Goal: Information Seeking & Learning: Learn about a topic

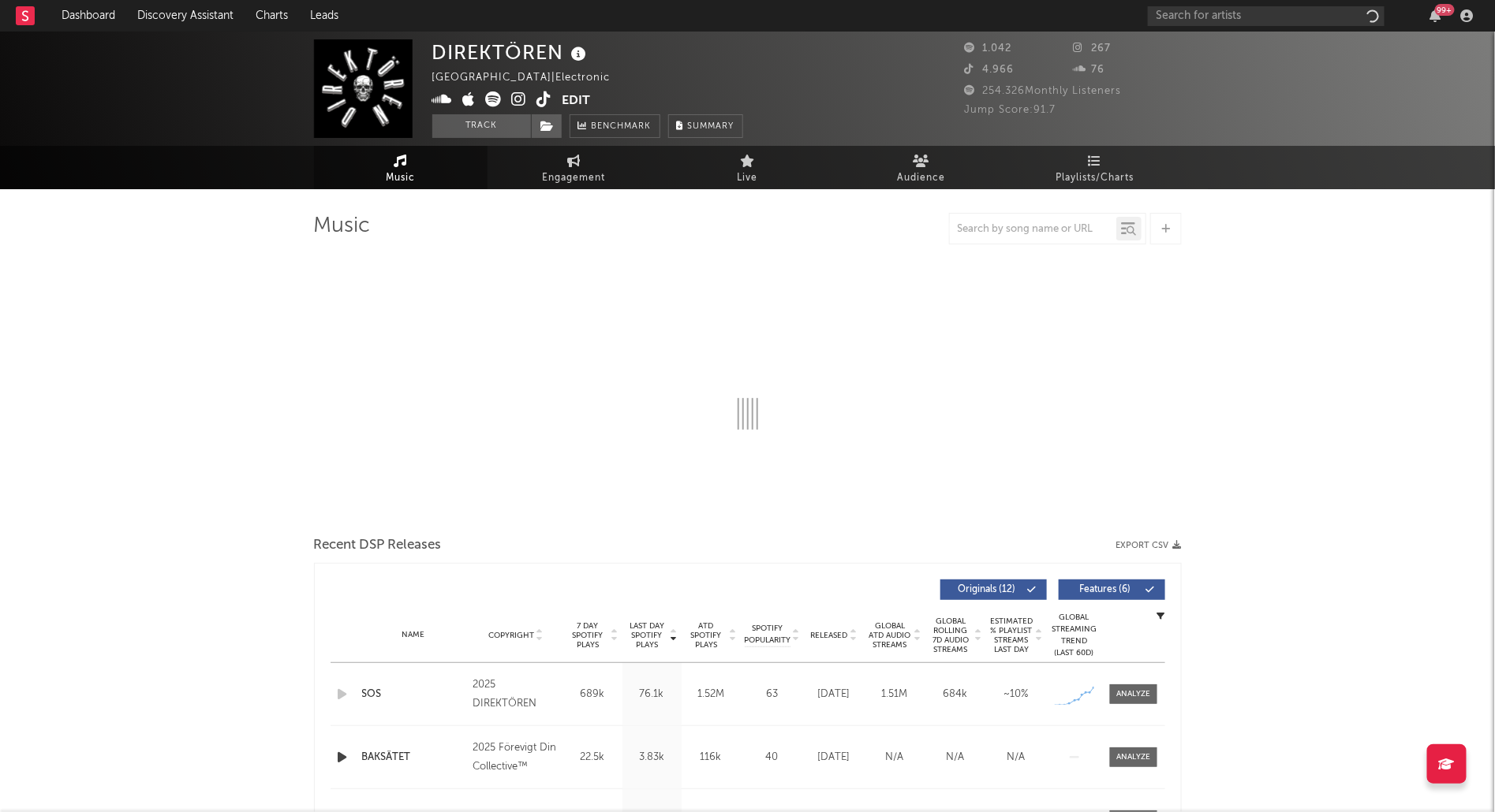
select select "1w"
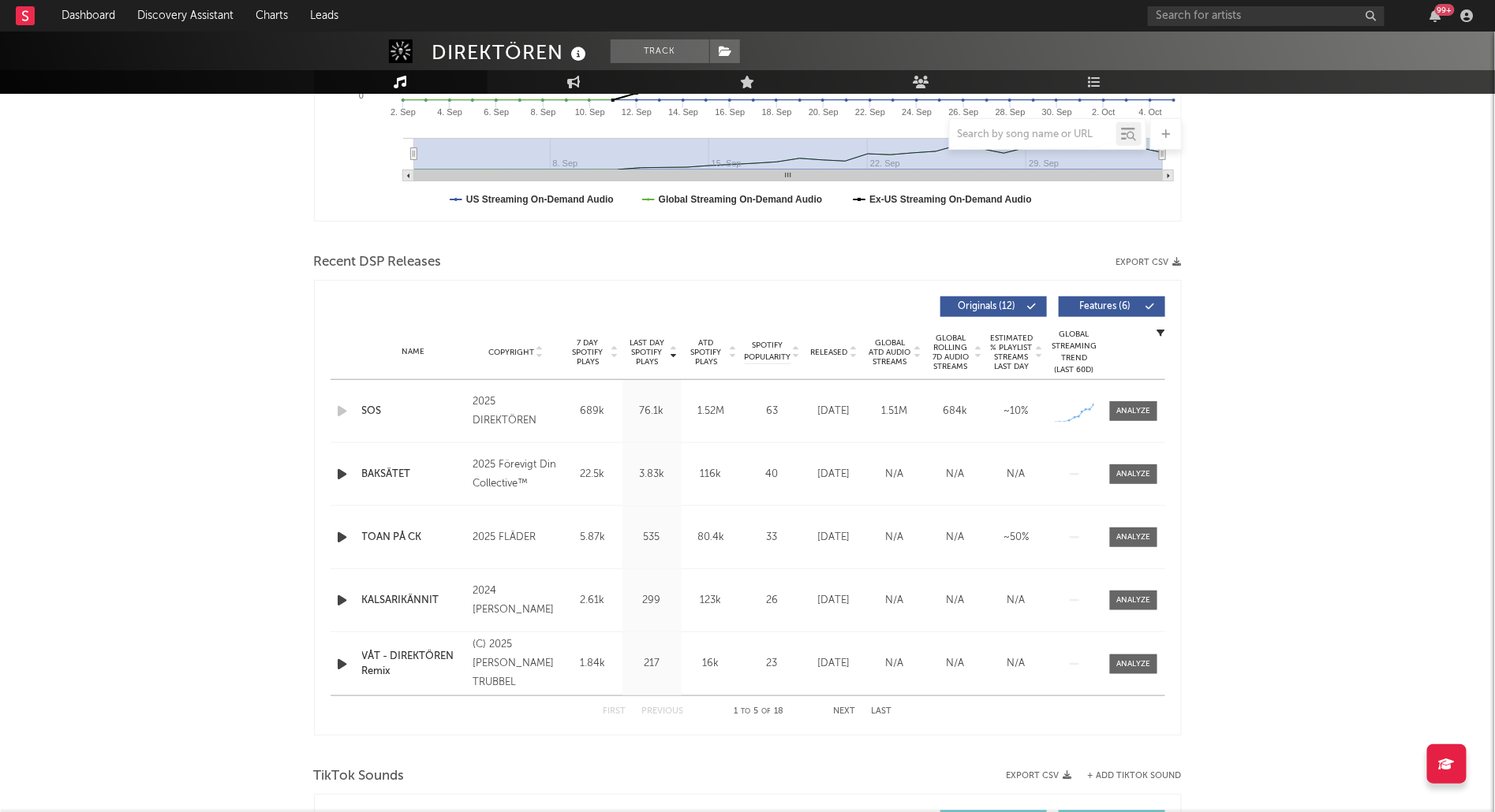
scroll to position [406, 0]
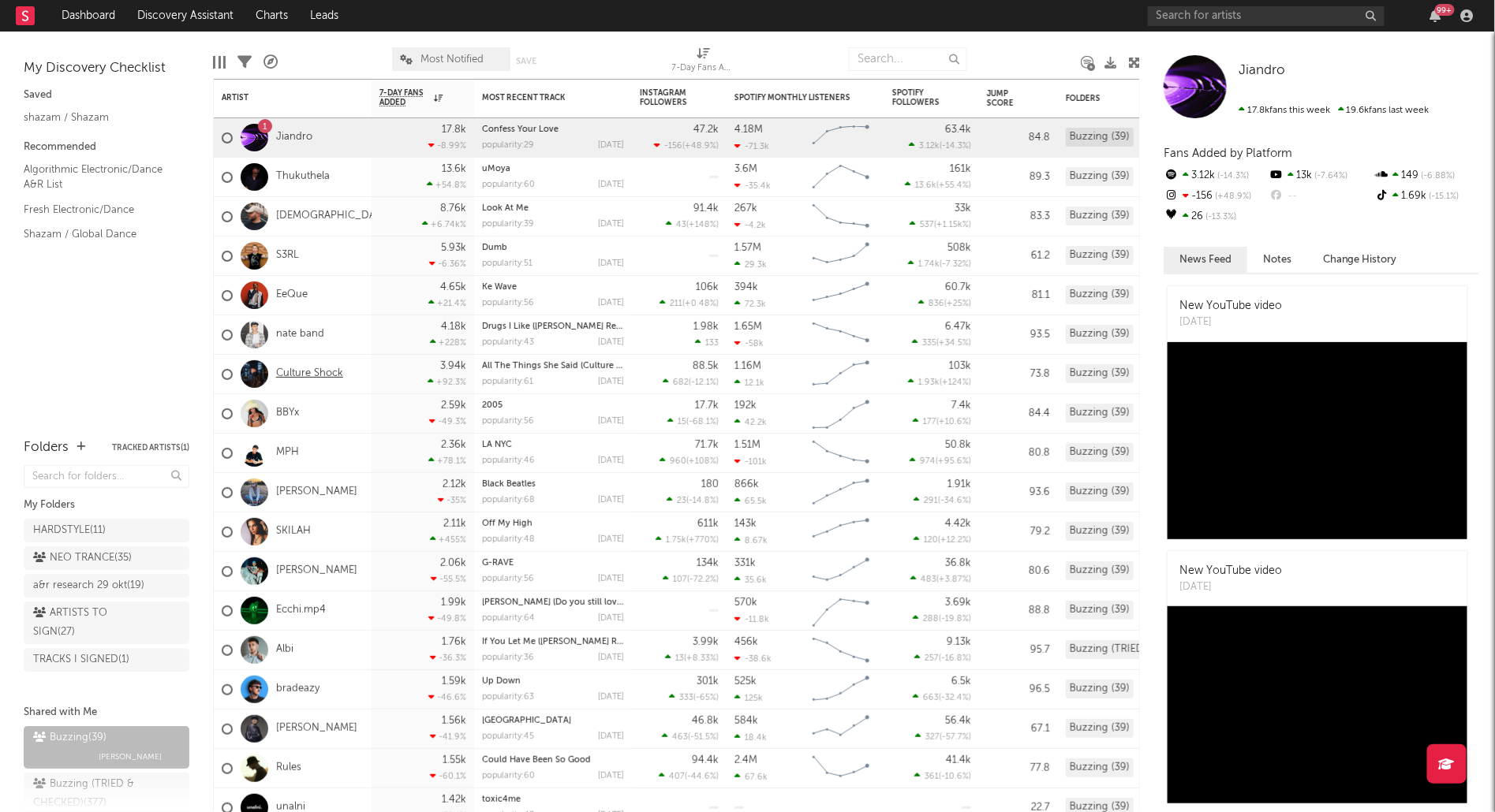
click at [305, 377] on link "Culture Shock" at bounding box center [309, 374] width 67 height 13
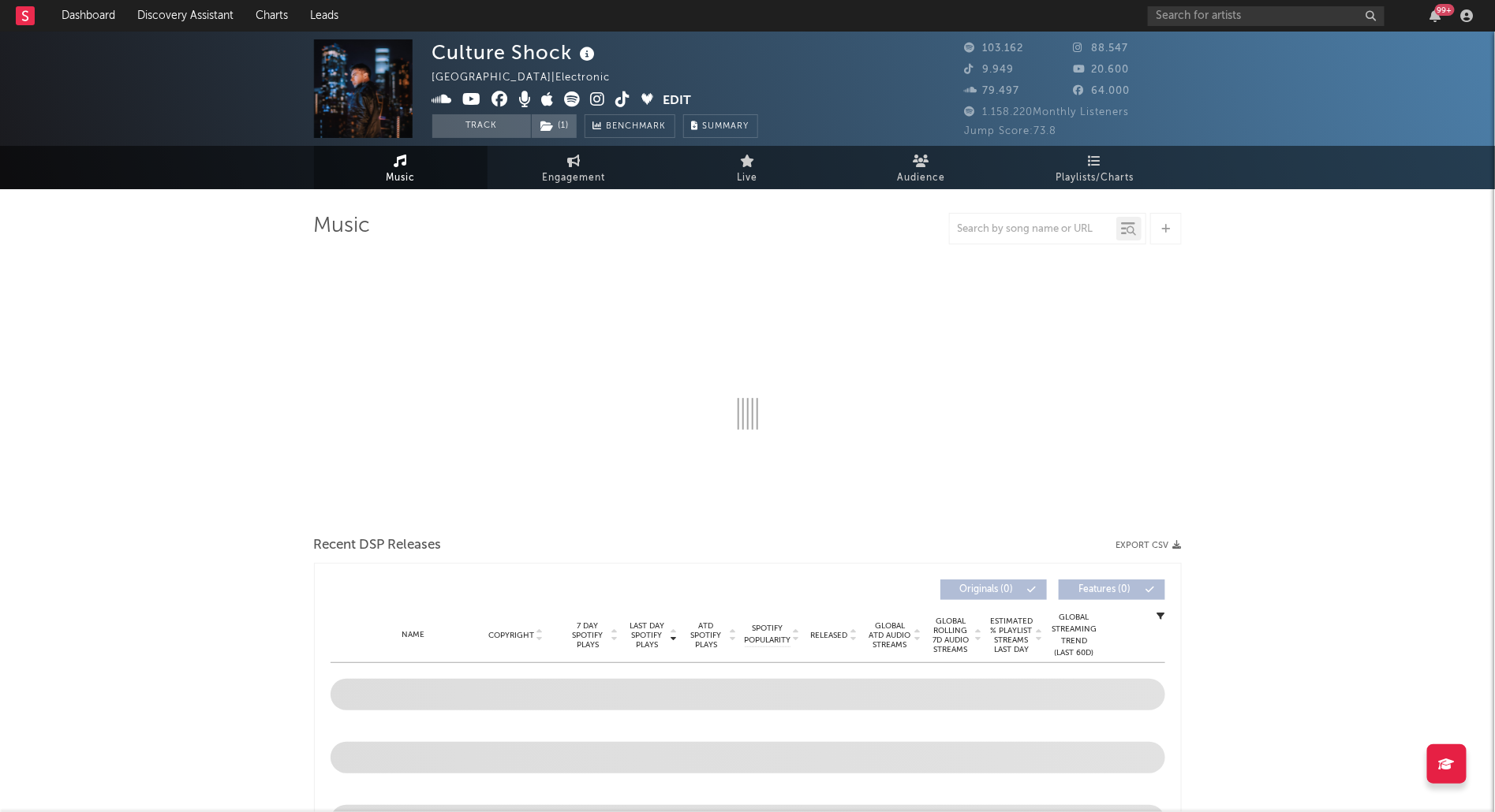
select select "6m"
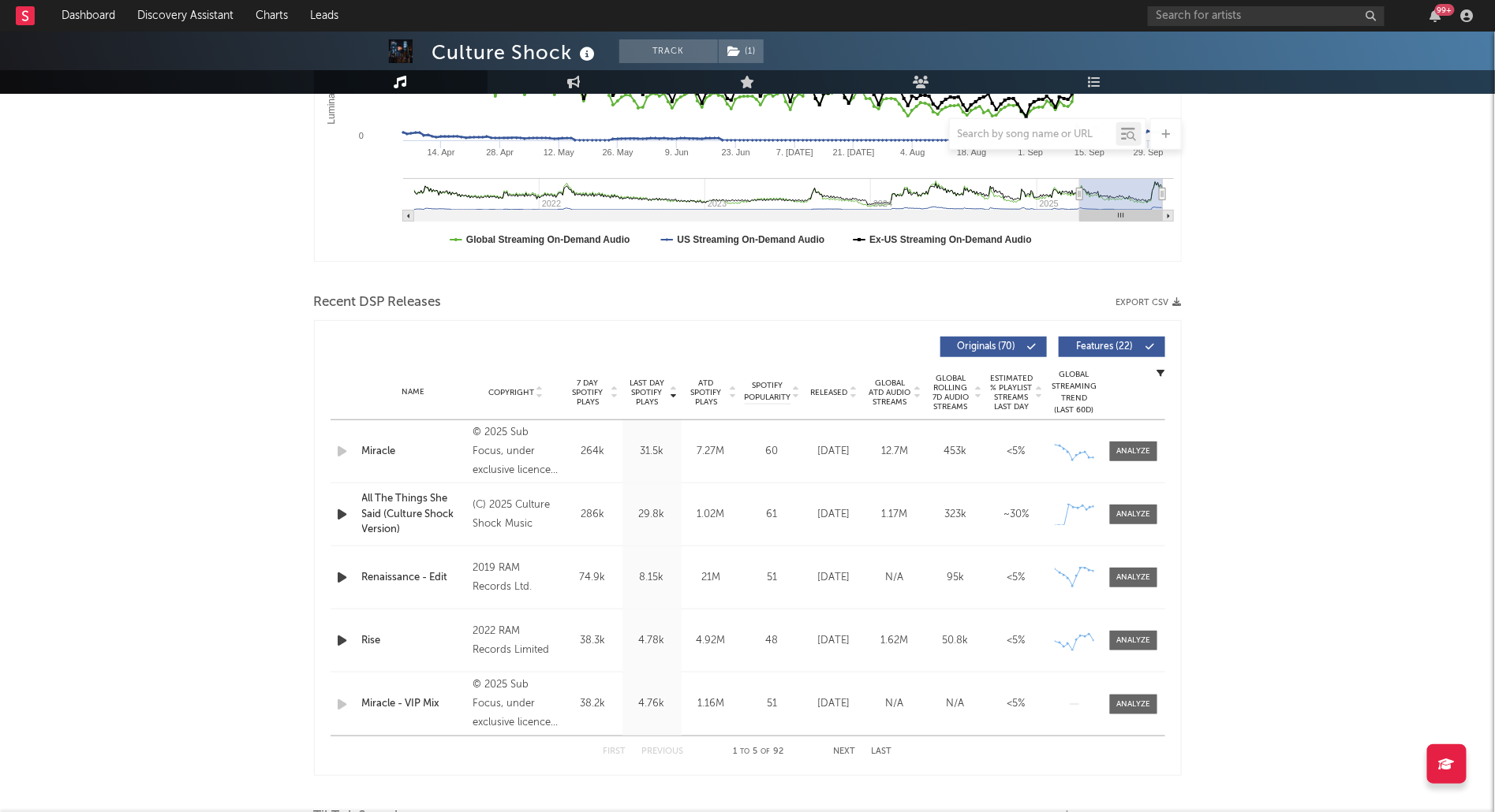
scroll to position [366, 0]
click at [1138, 524] on span at bounding box center [1133, 516] width 47 height 20
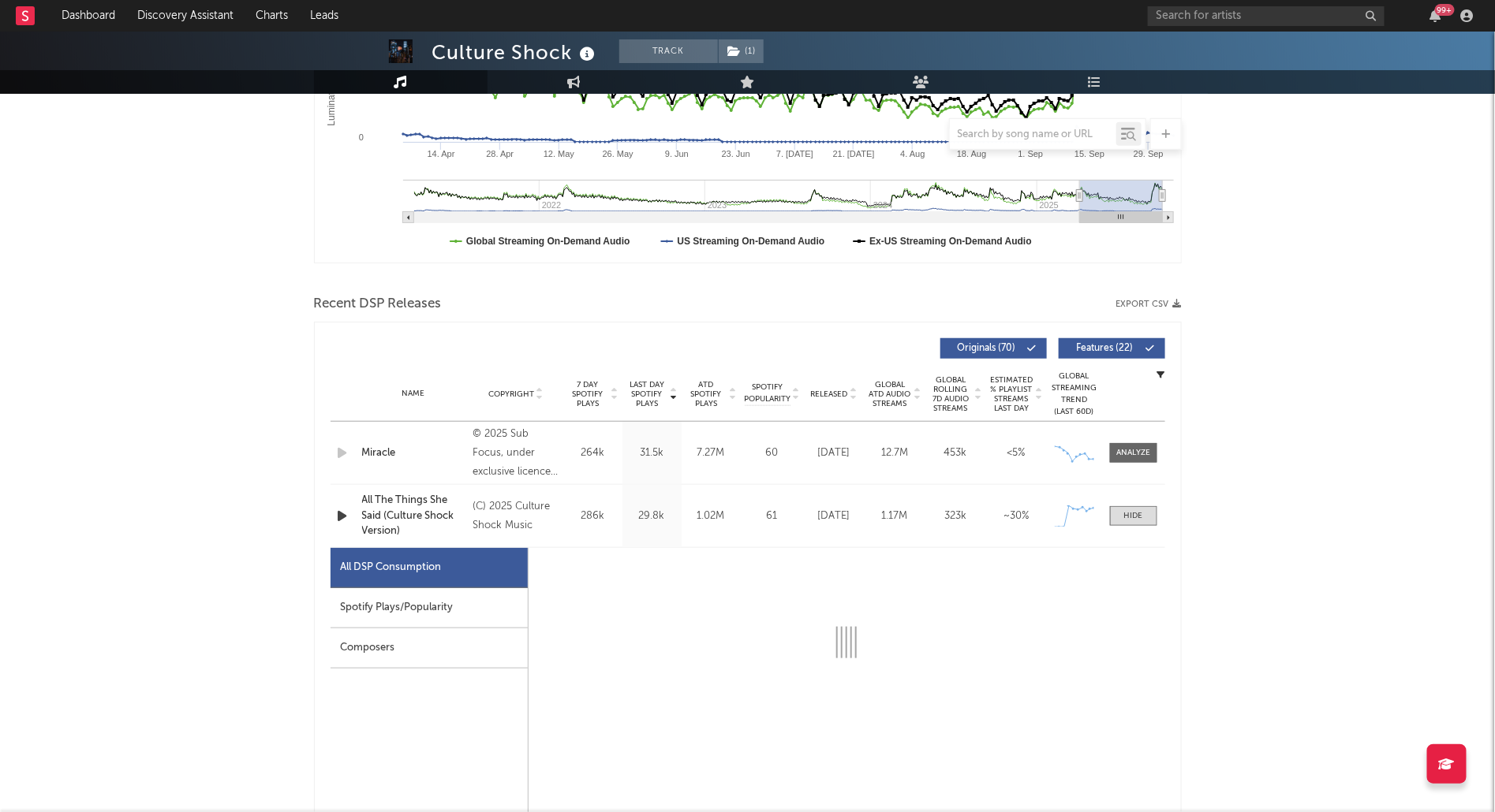
select select "1w"
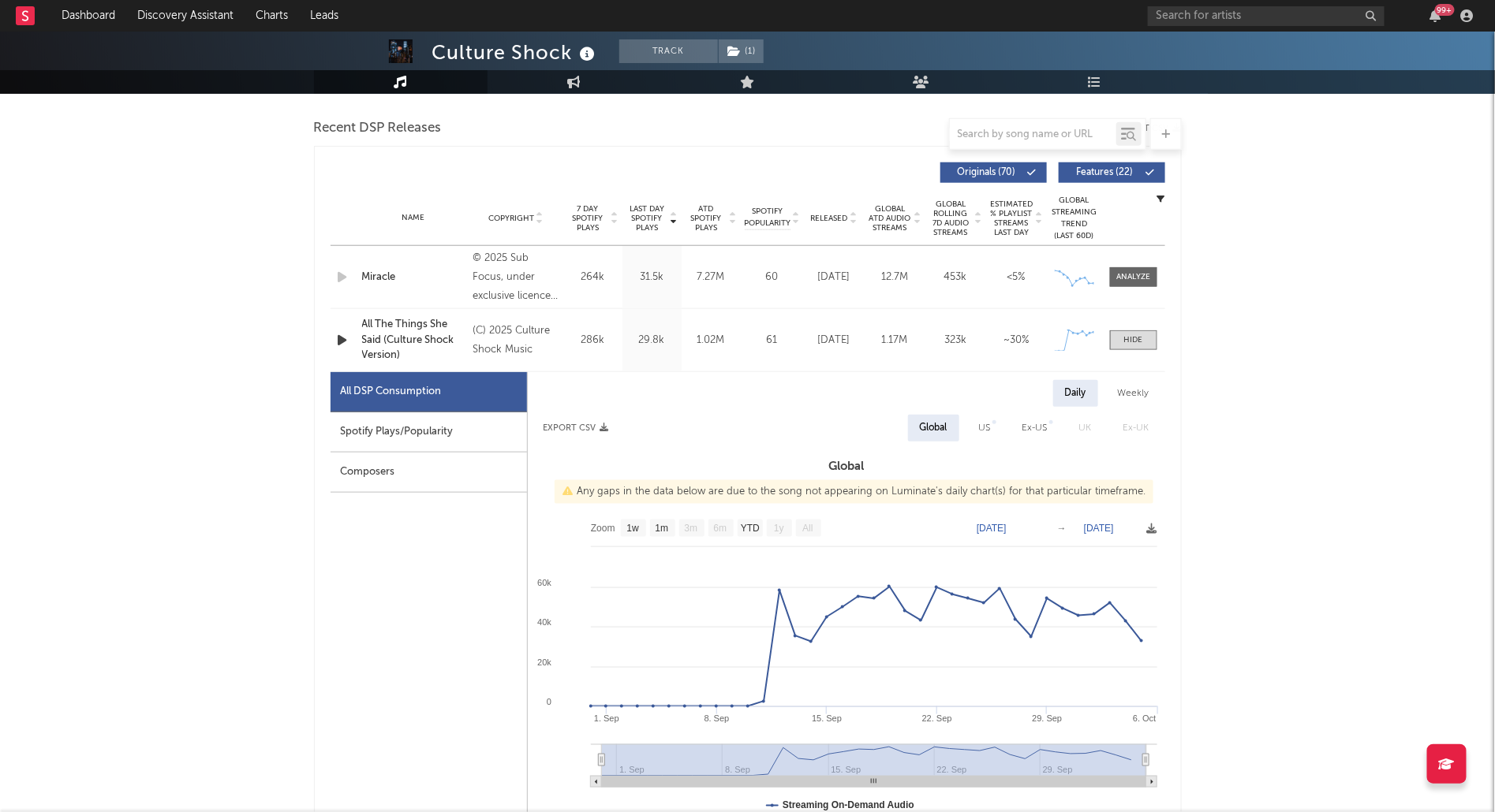
scroll to position [549, 0]
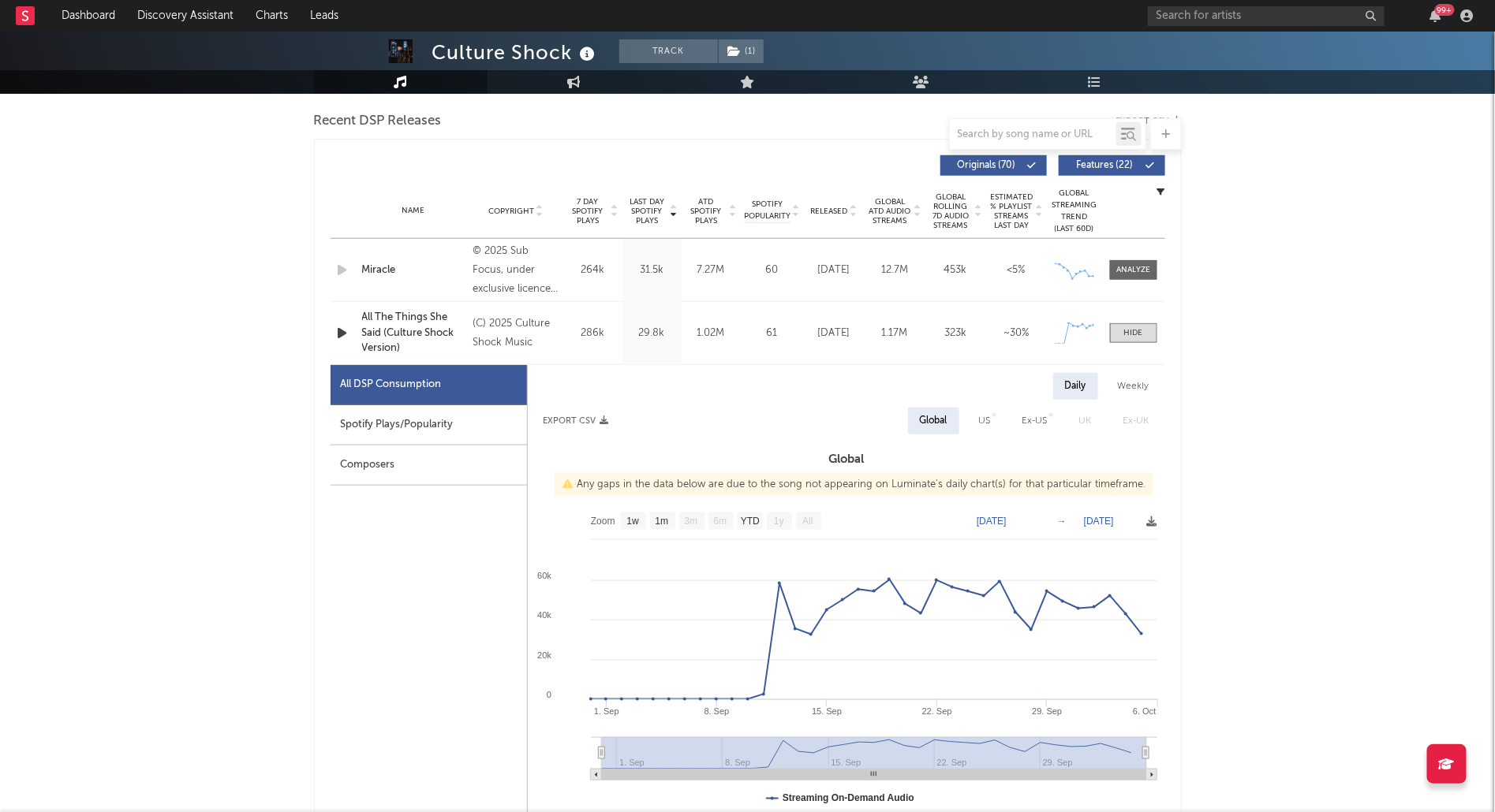
click at [455, 430] on div "Spotify Plays/Popularity" at bounding box center [429, 425] width 196 height 40
select select "1w"
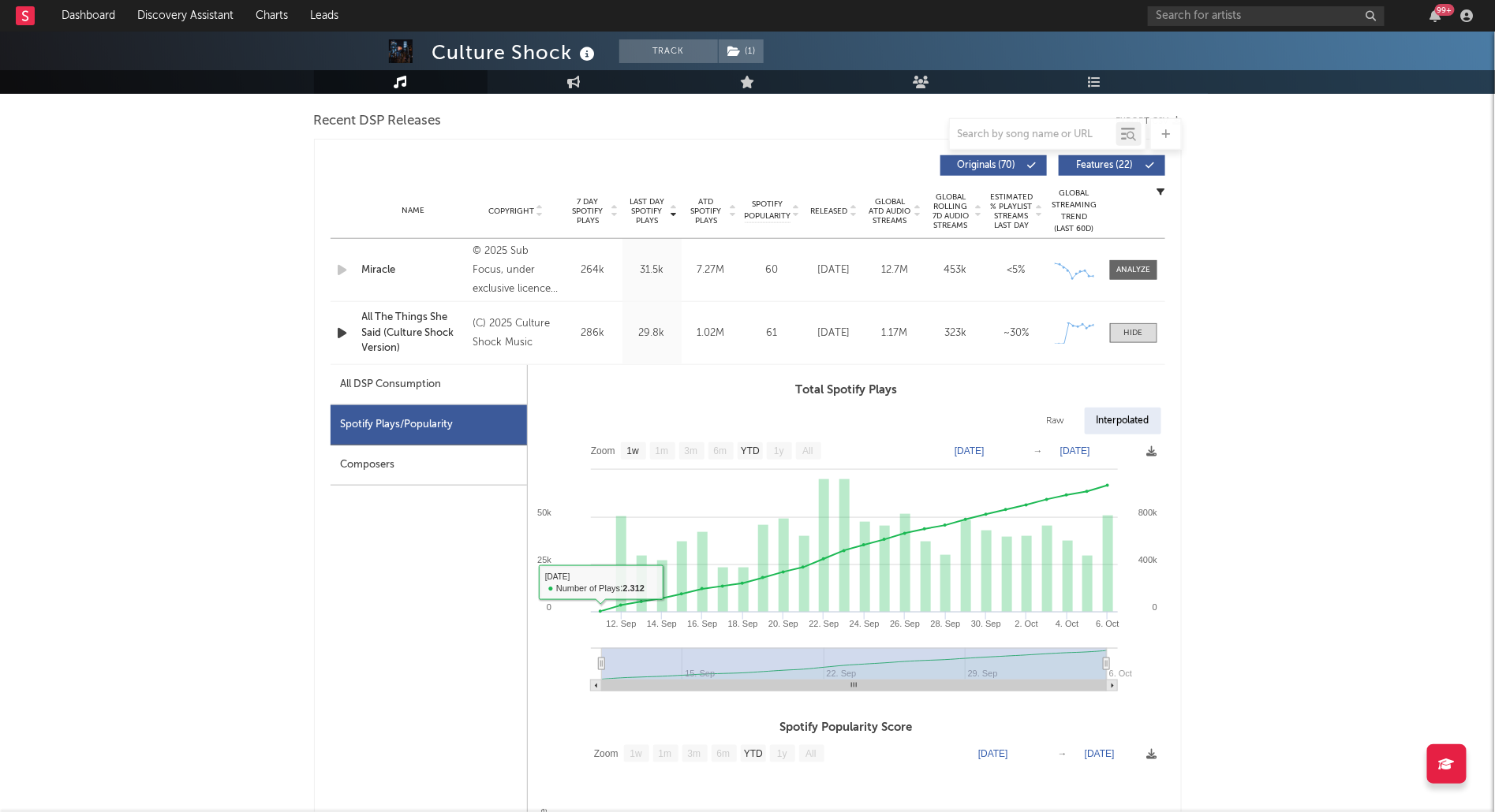
click at [347, 327] on icon "button" at bounding box center [343, 334] width 17 height 20
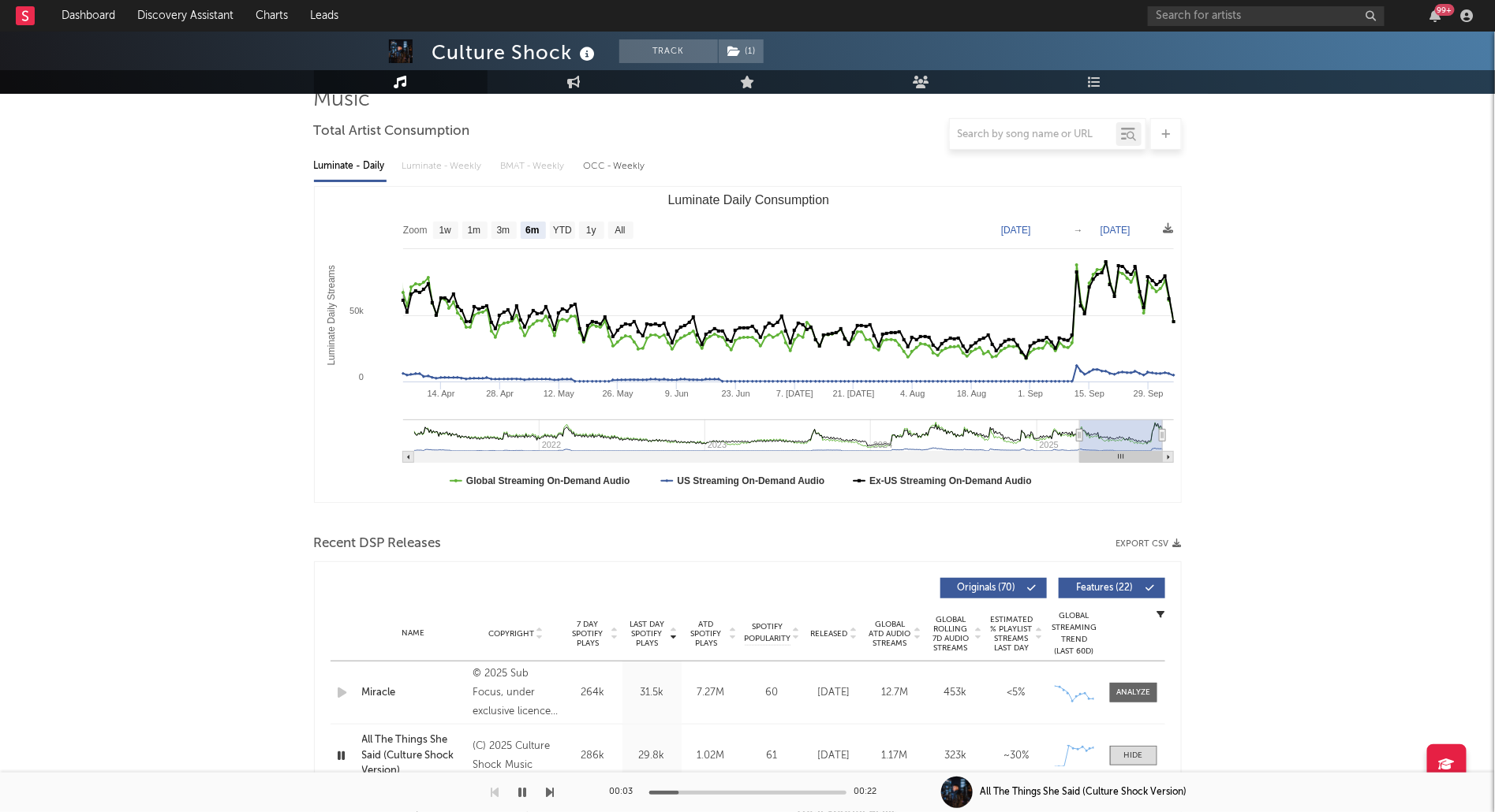
scroll to position [0, 0]
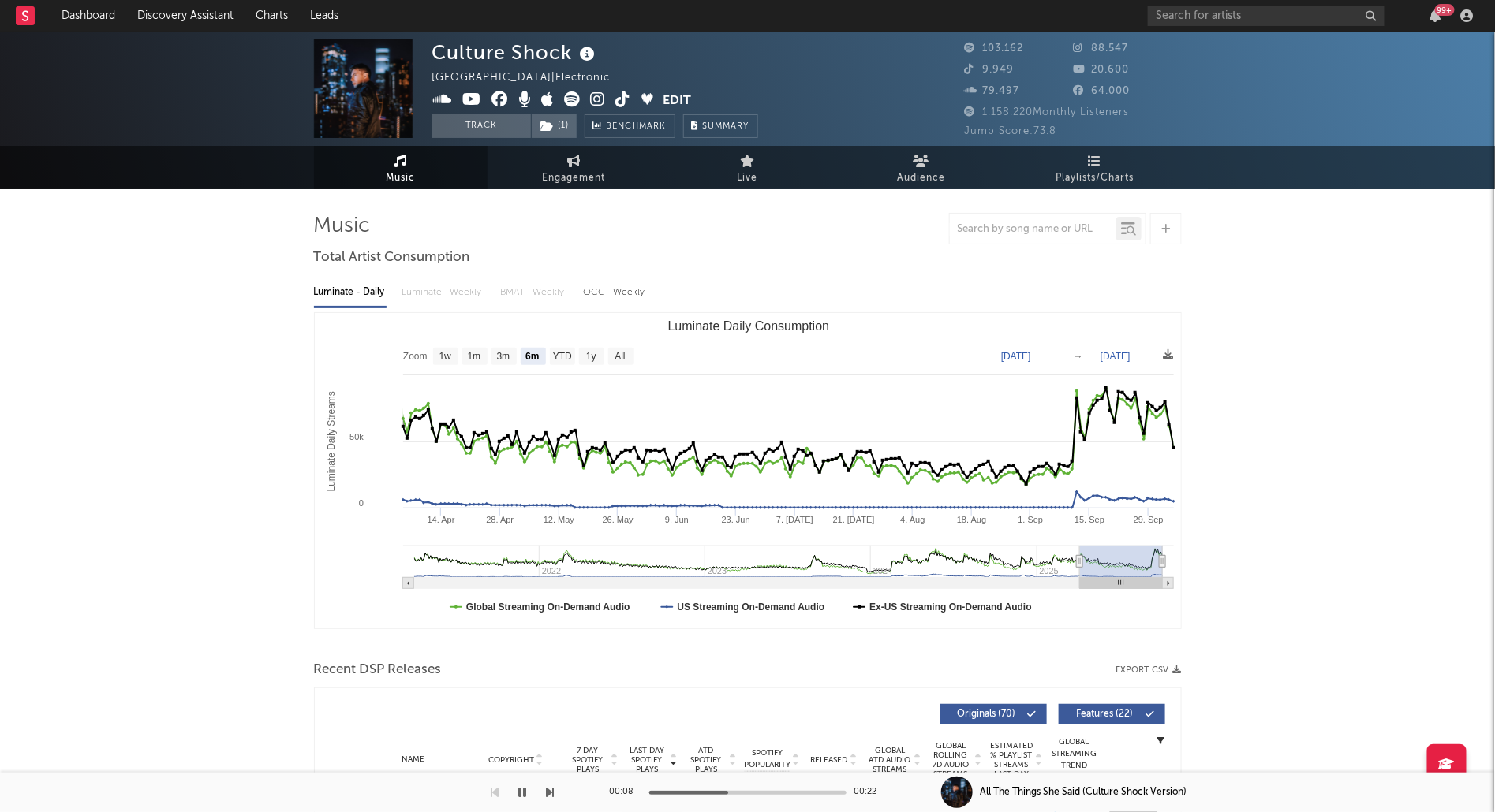
drag, startPoint x: 598, startPoint y: 101, endPoint x: 1025, endPoint y: 3, distance: 438.1
click at [78, 16] on link "Dashboard" at bounding box center [89, 16] width 76 height 32
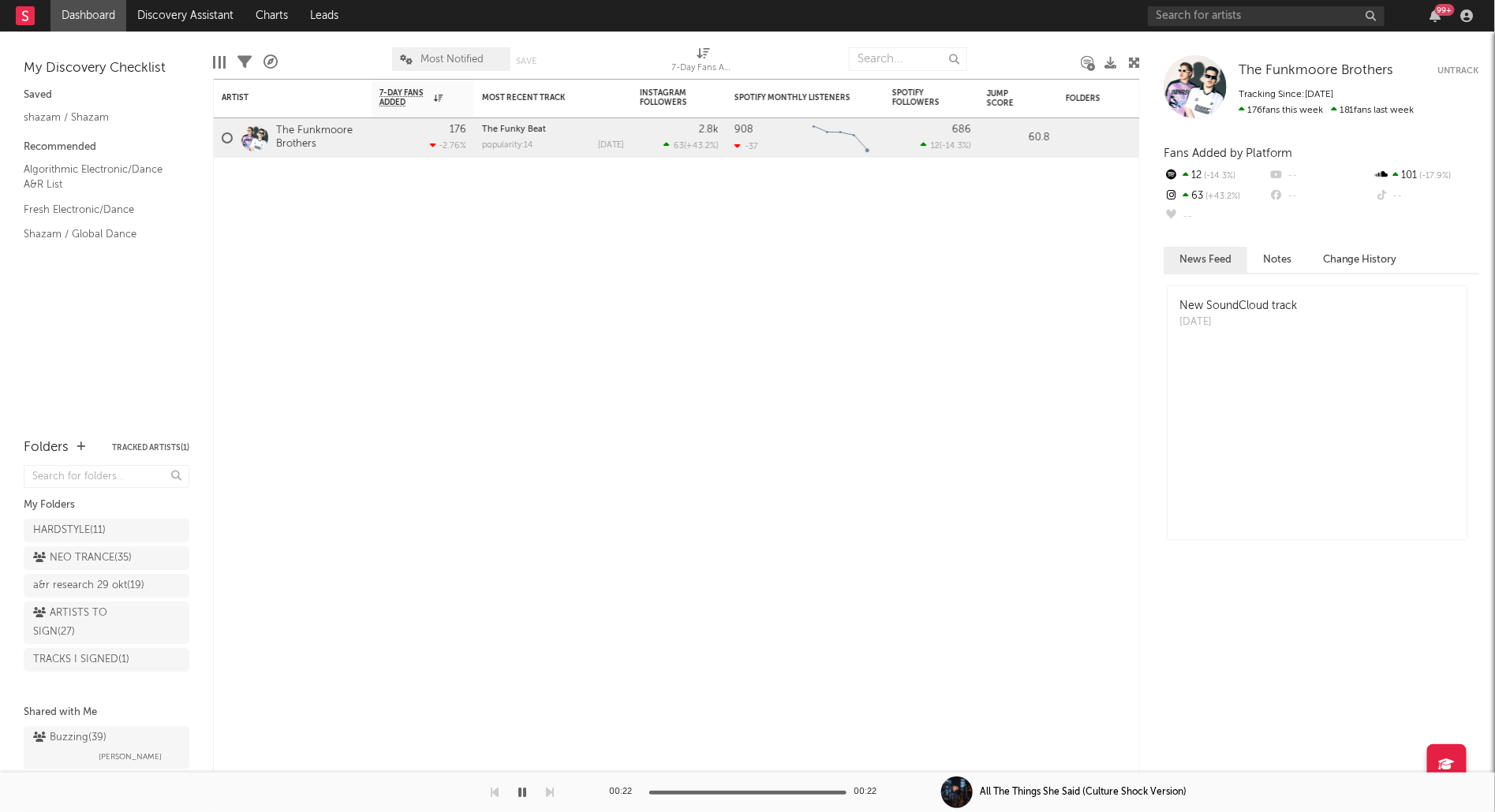
scroll to position [47, 0]
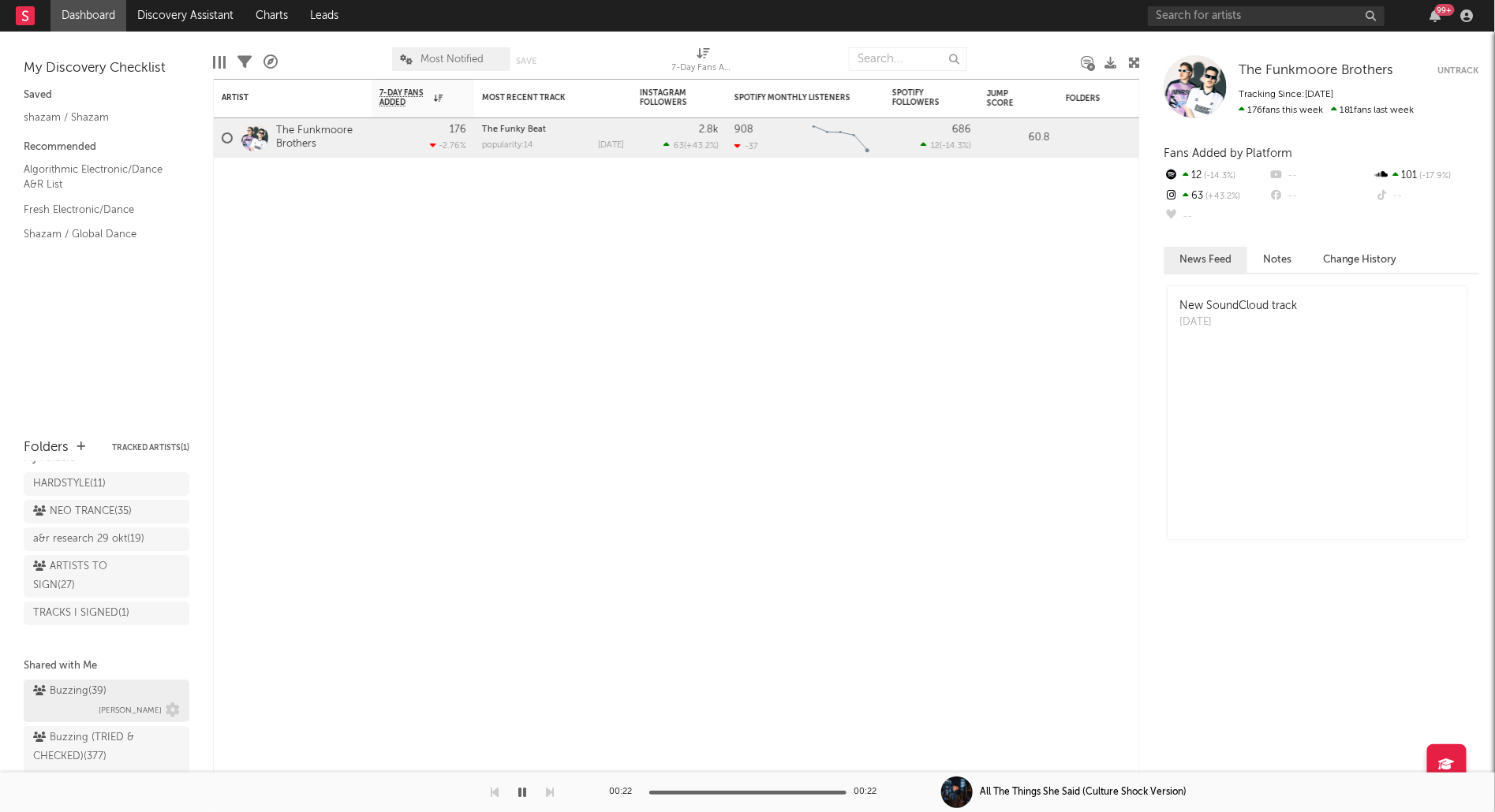
click at [82, 691] on div "Buzzing ( 39 )" at bounding box center [70, 691] width 74 height 19
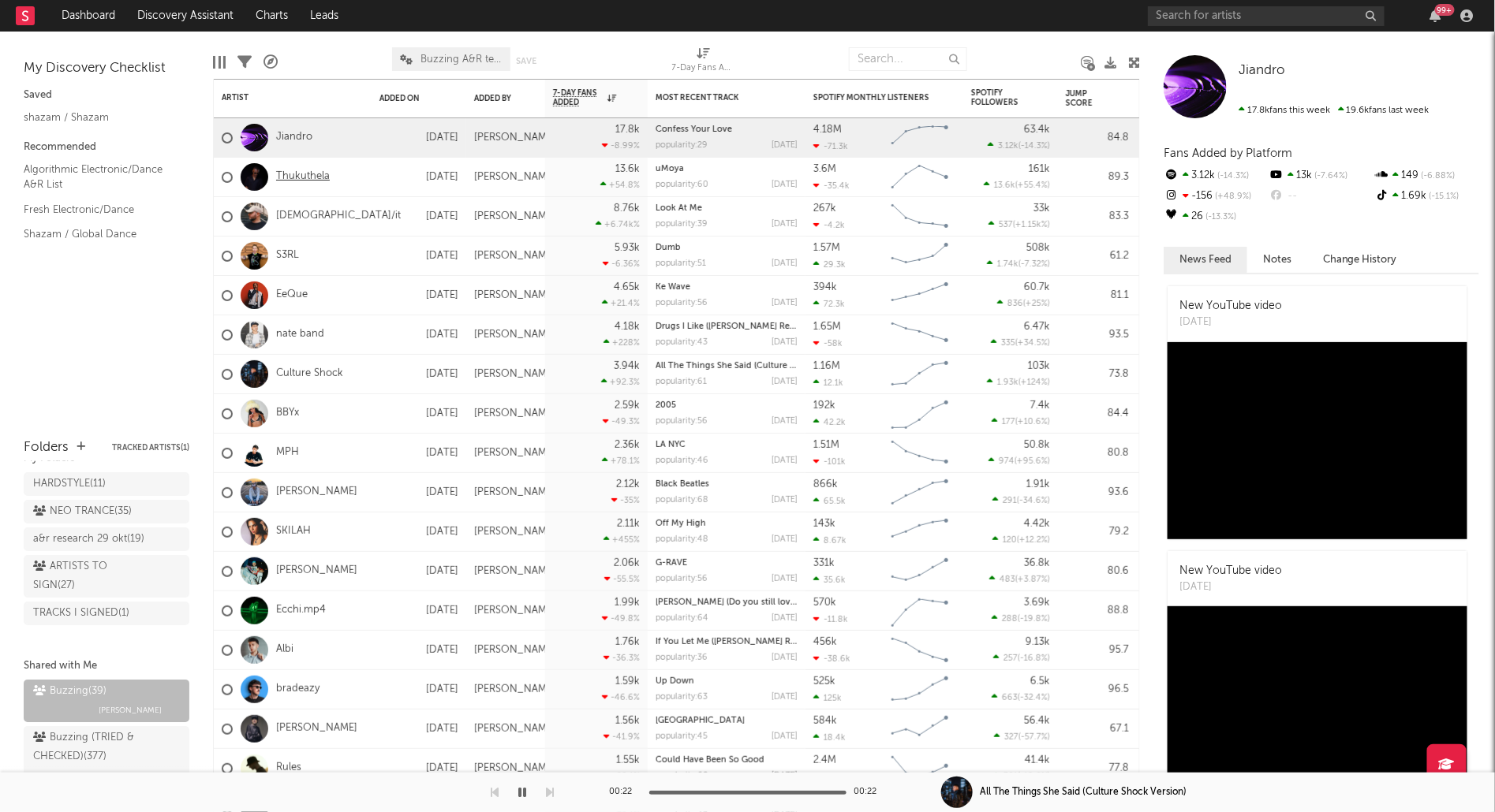
click at [292, 172] on link "Thukuthela" at bounding box center [303, 176] width 54 height 13
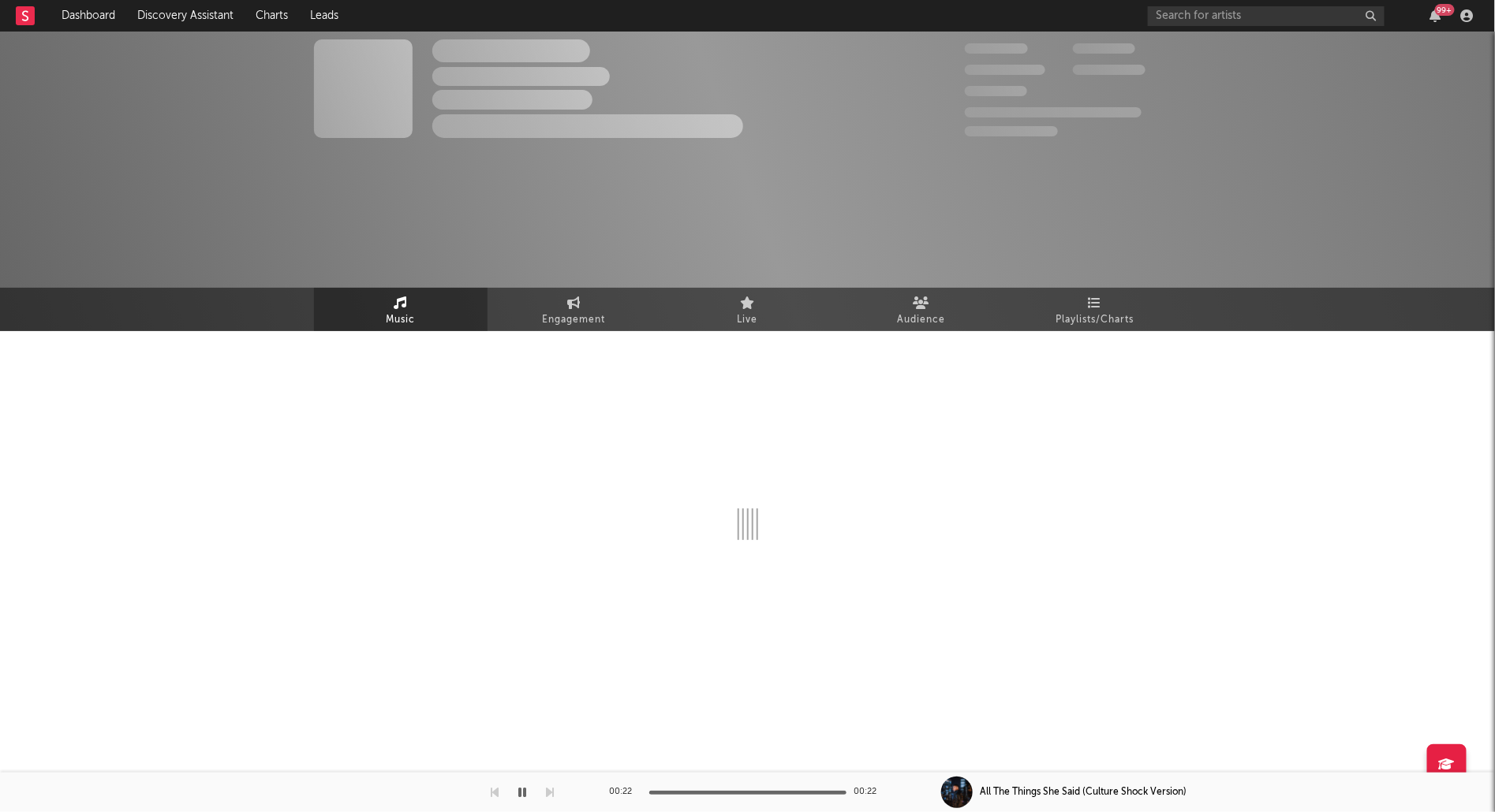
select select "1w"
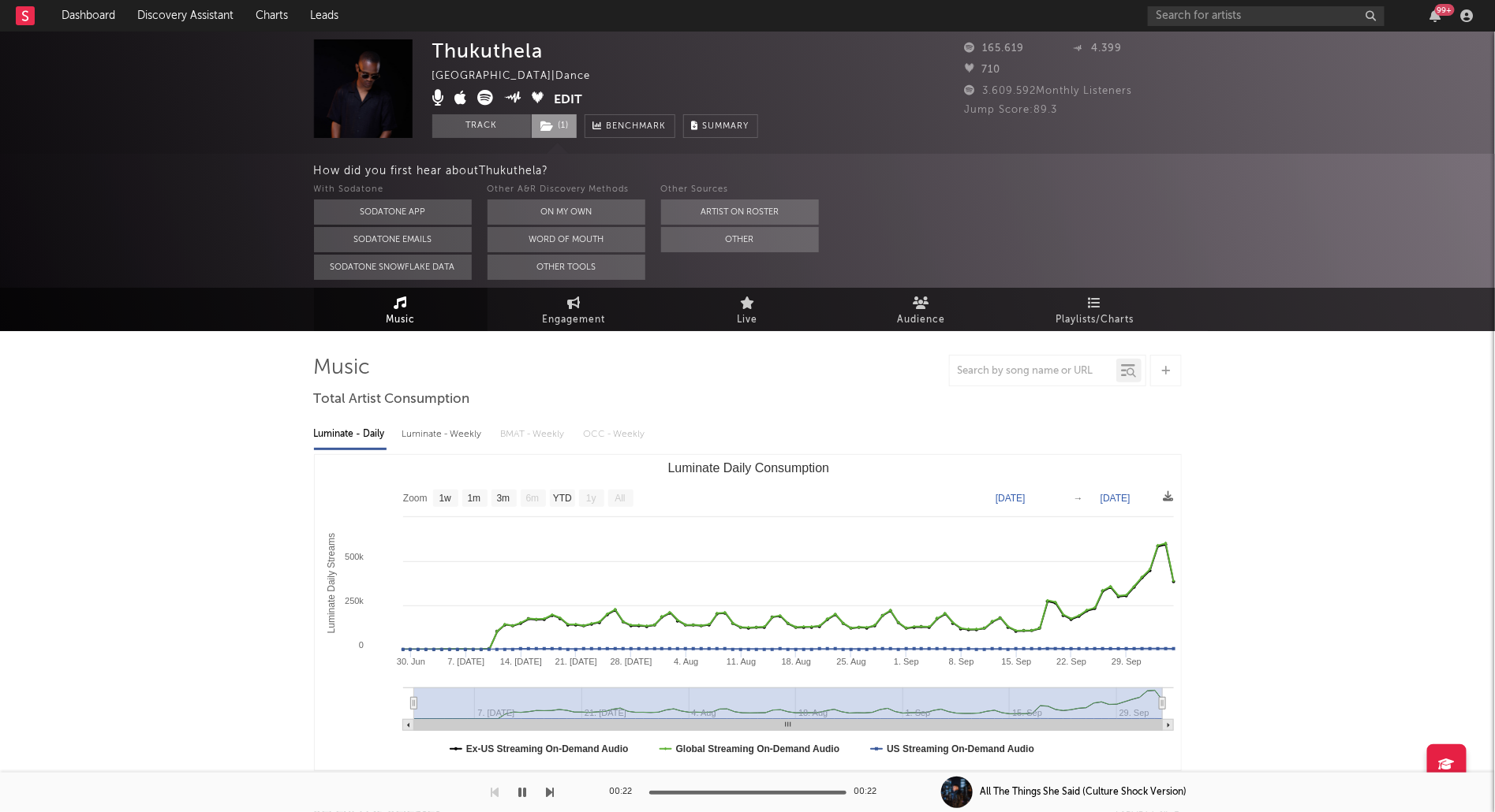
click at [558, 131] on span "( 1 )" at bounding box center [554, 127] width 47 height 24
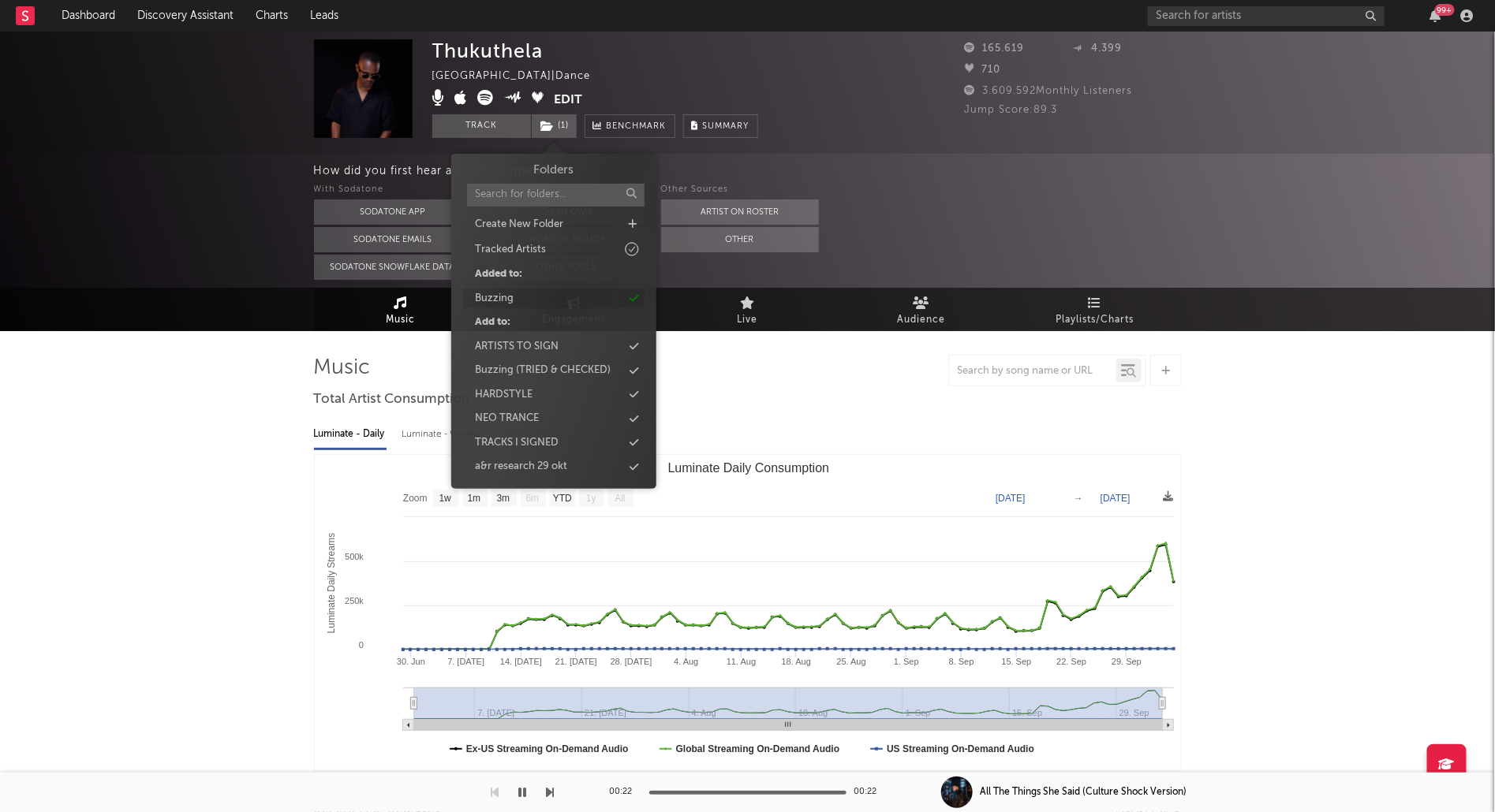
click at [511, 295] on div "Buzzing" at bounding box center [494, 299] width 39 height 16
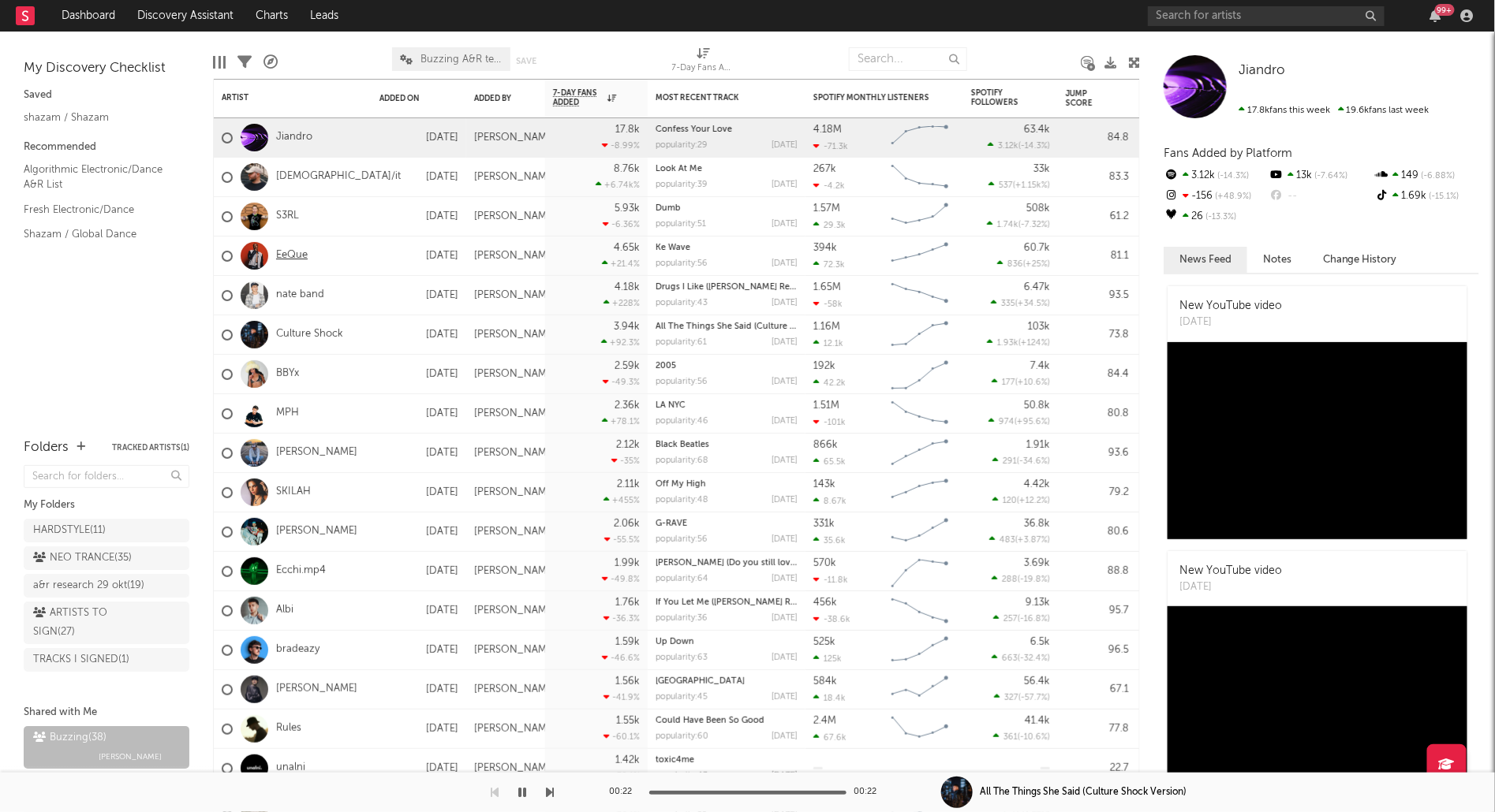
click at [291, 259] on link "EeQue" at bounding box center [292, 255] width 32 height 13
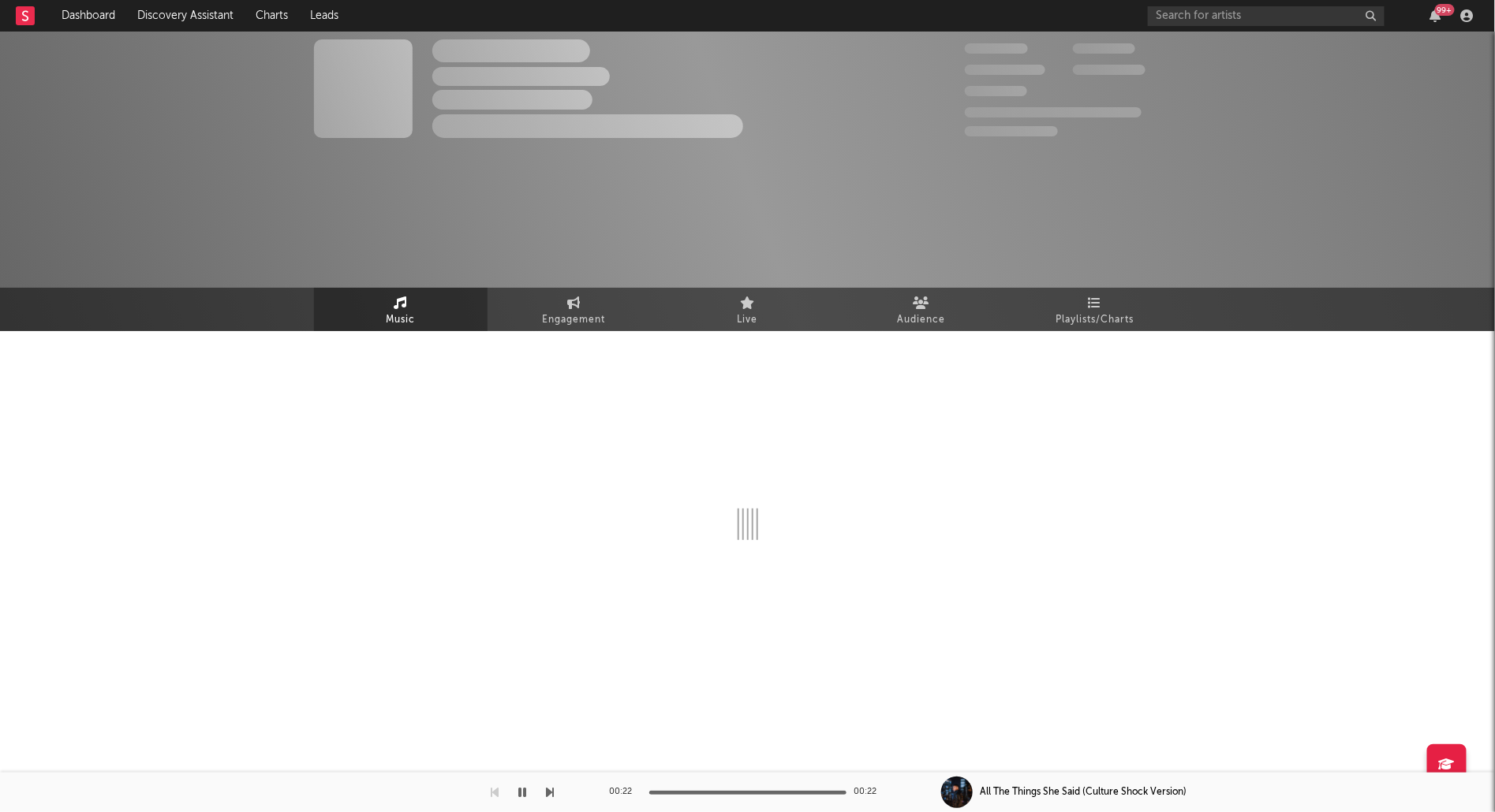
select select "6m"
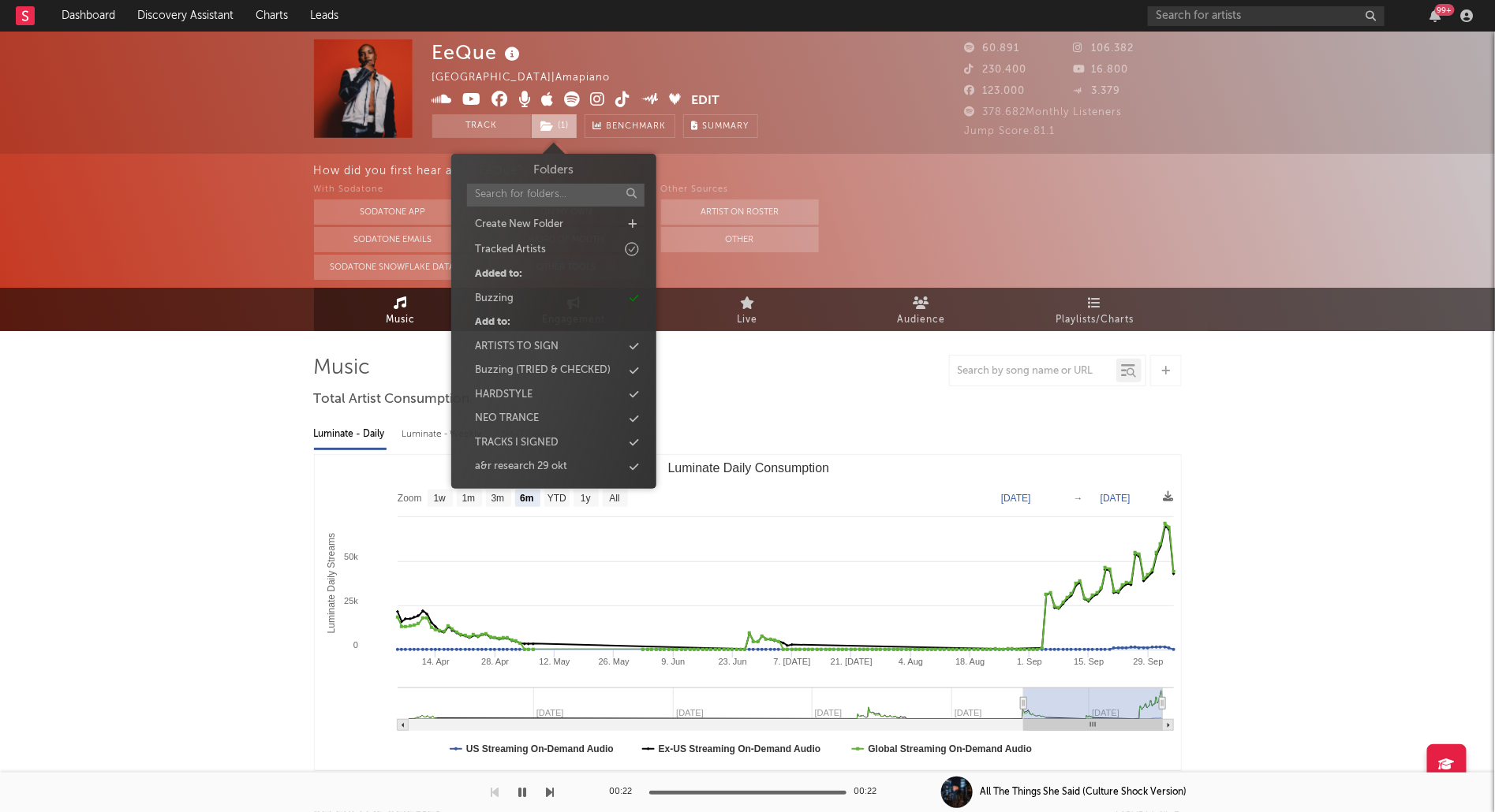
click at [561, 127] on span "( 1 )" at bounding box center [554, 127] width 47 height 24
click at [515, 298] on div "Buzzing" at bounding box center [554, 299] width 181 height 21
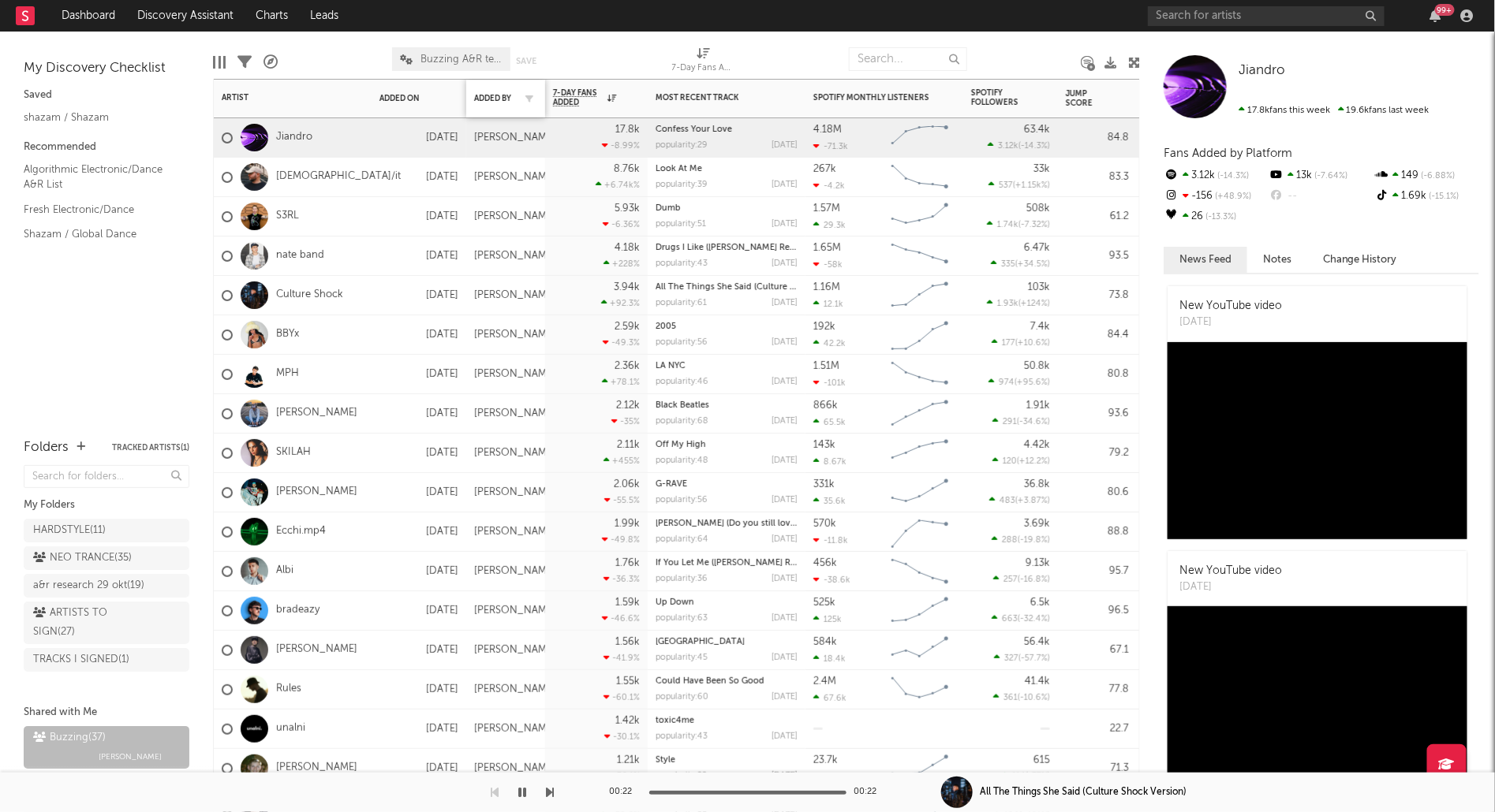
click at [487, 89] on div "Added By" at bounding box center [505, 98] width 63 height 33
click at [487, 99] on div "Added By" at bounding box center [494, 98] width 40 height 9
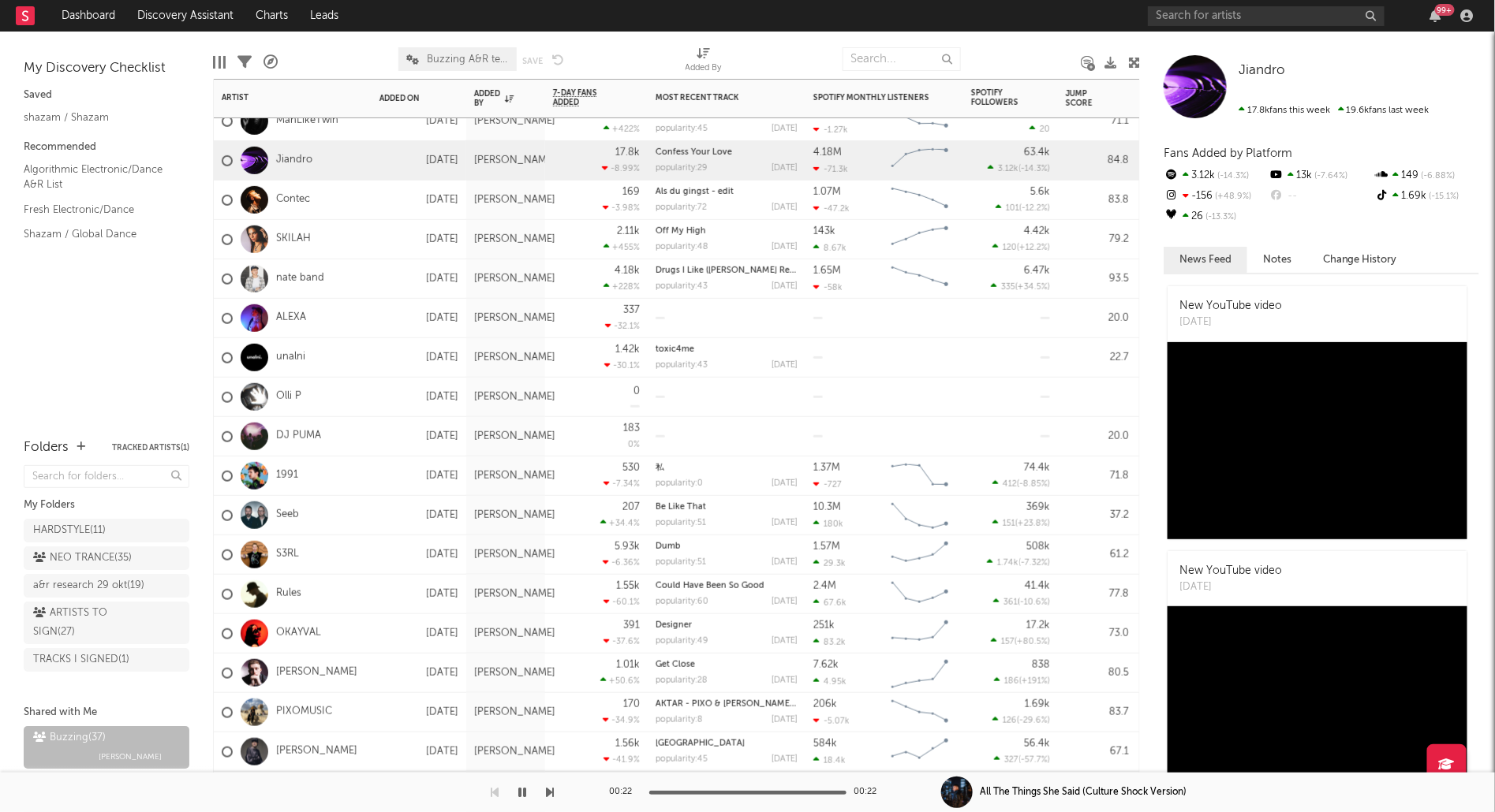
click at [289, 507] on div "Seeb" at bounding box center [260, 515] width 78 height 46
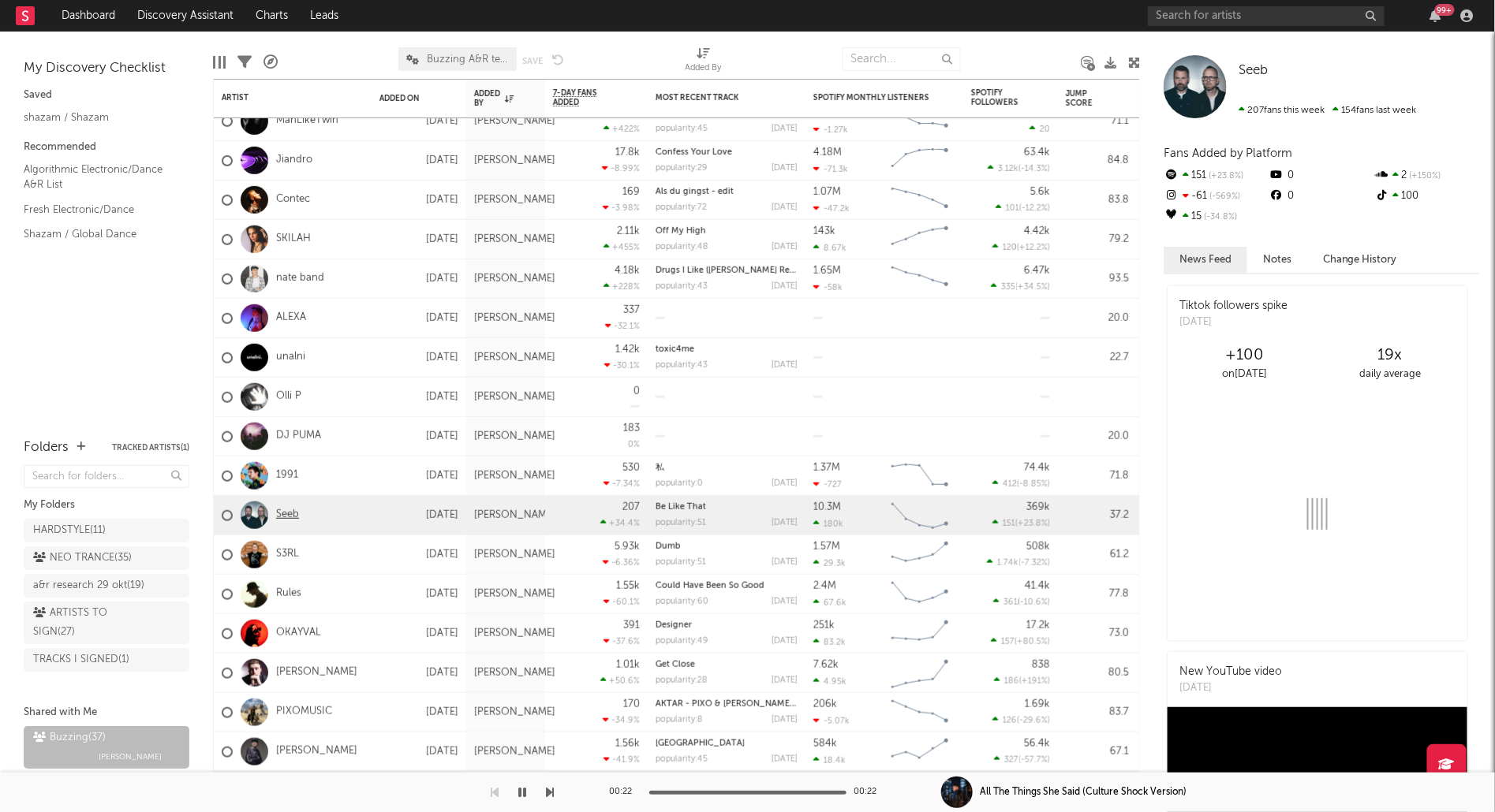
click at [286, 510] on link "Seeb" at bounding box center [287, 515] width 23 height 13
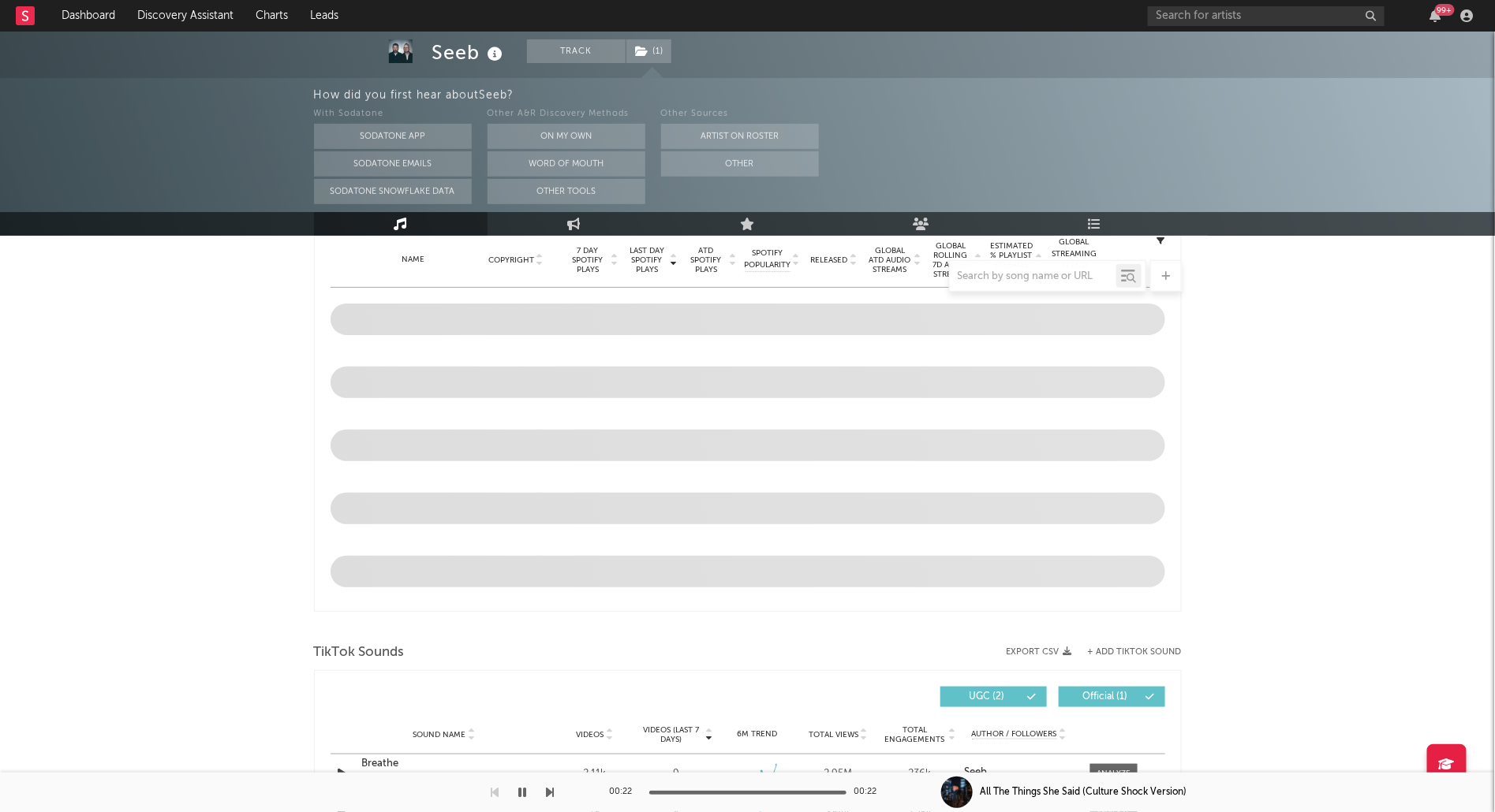
select select "6m"
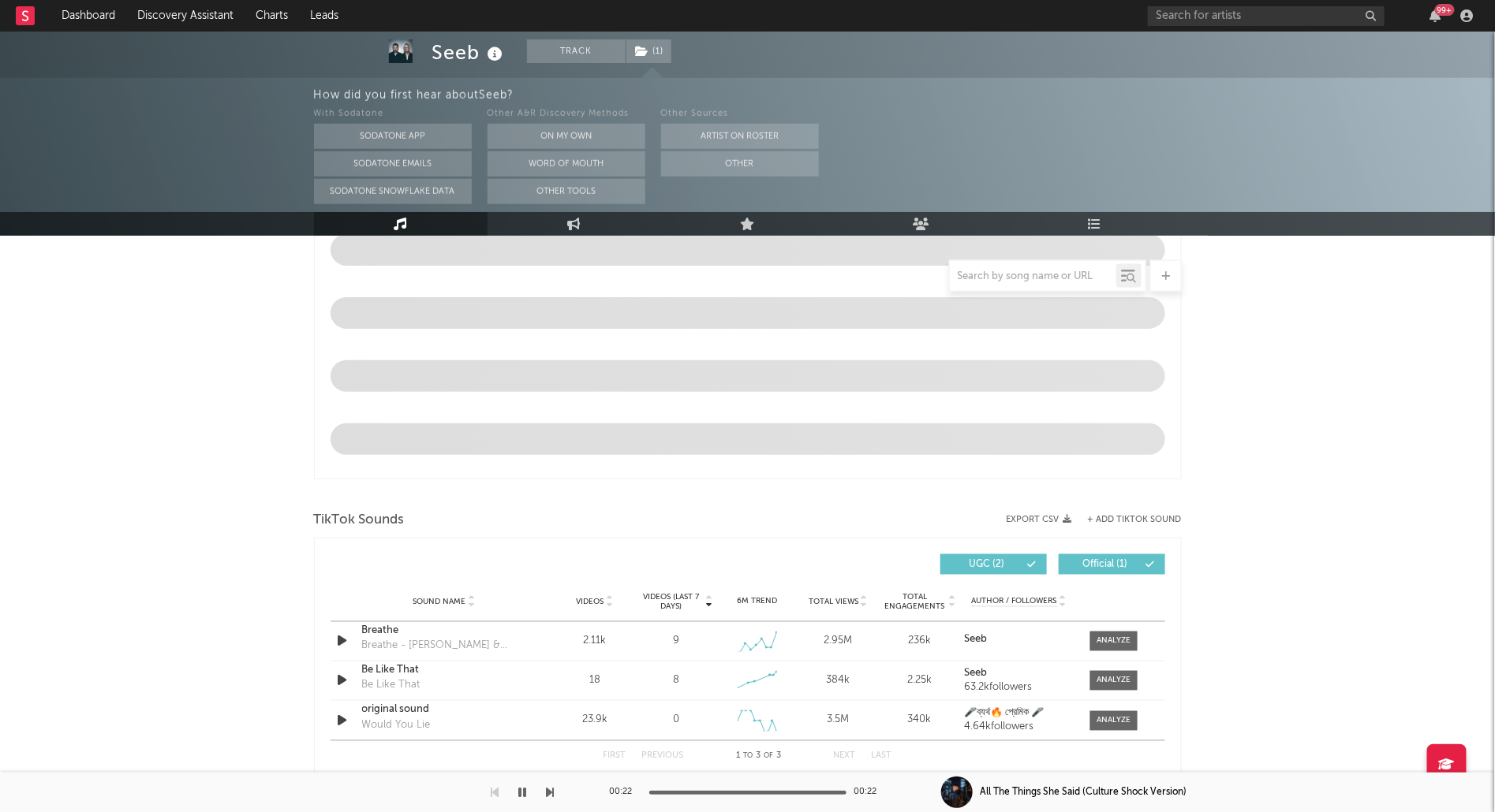
select select "6m"
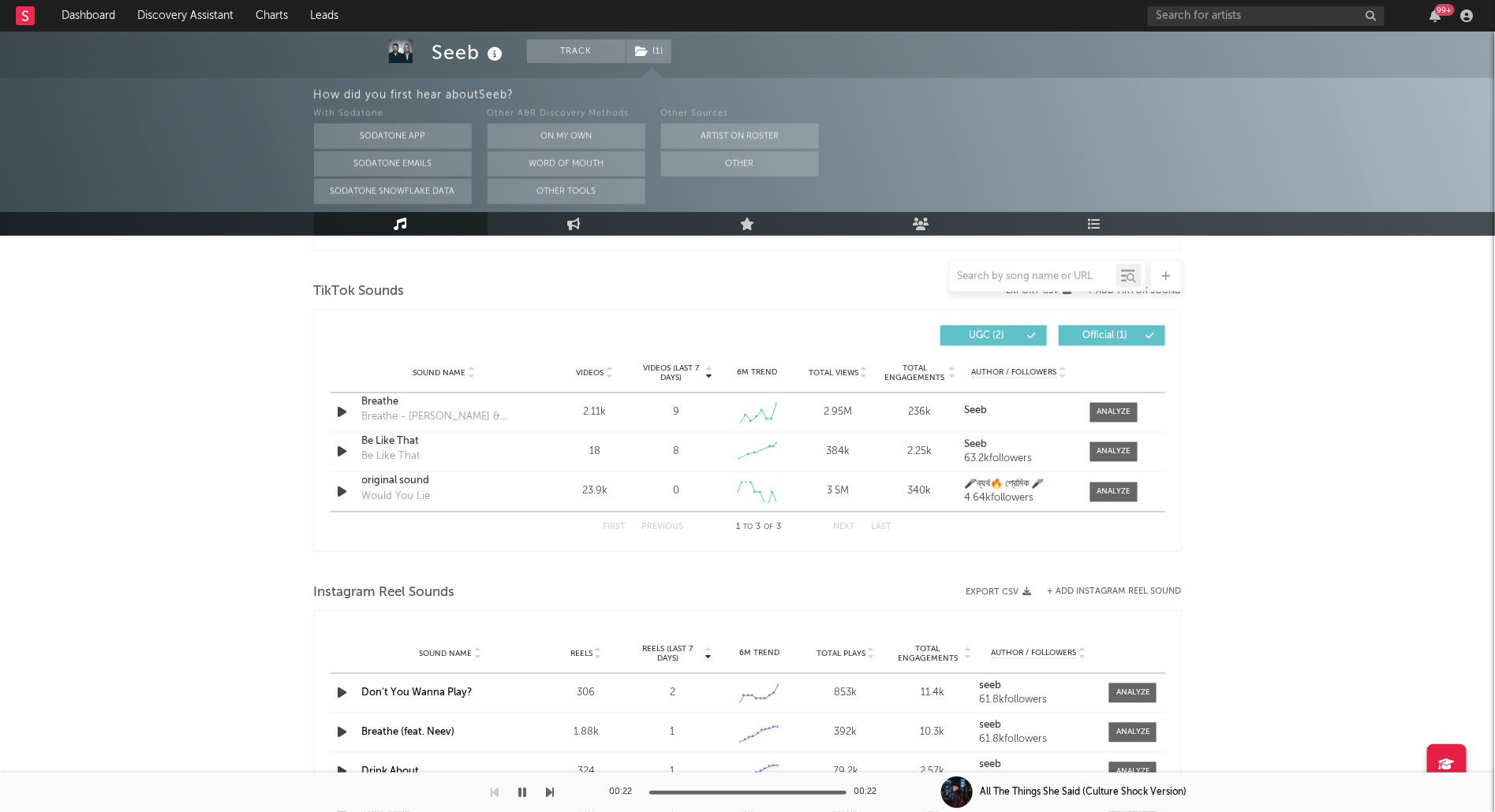
scroll to position [1046, 0]
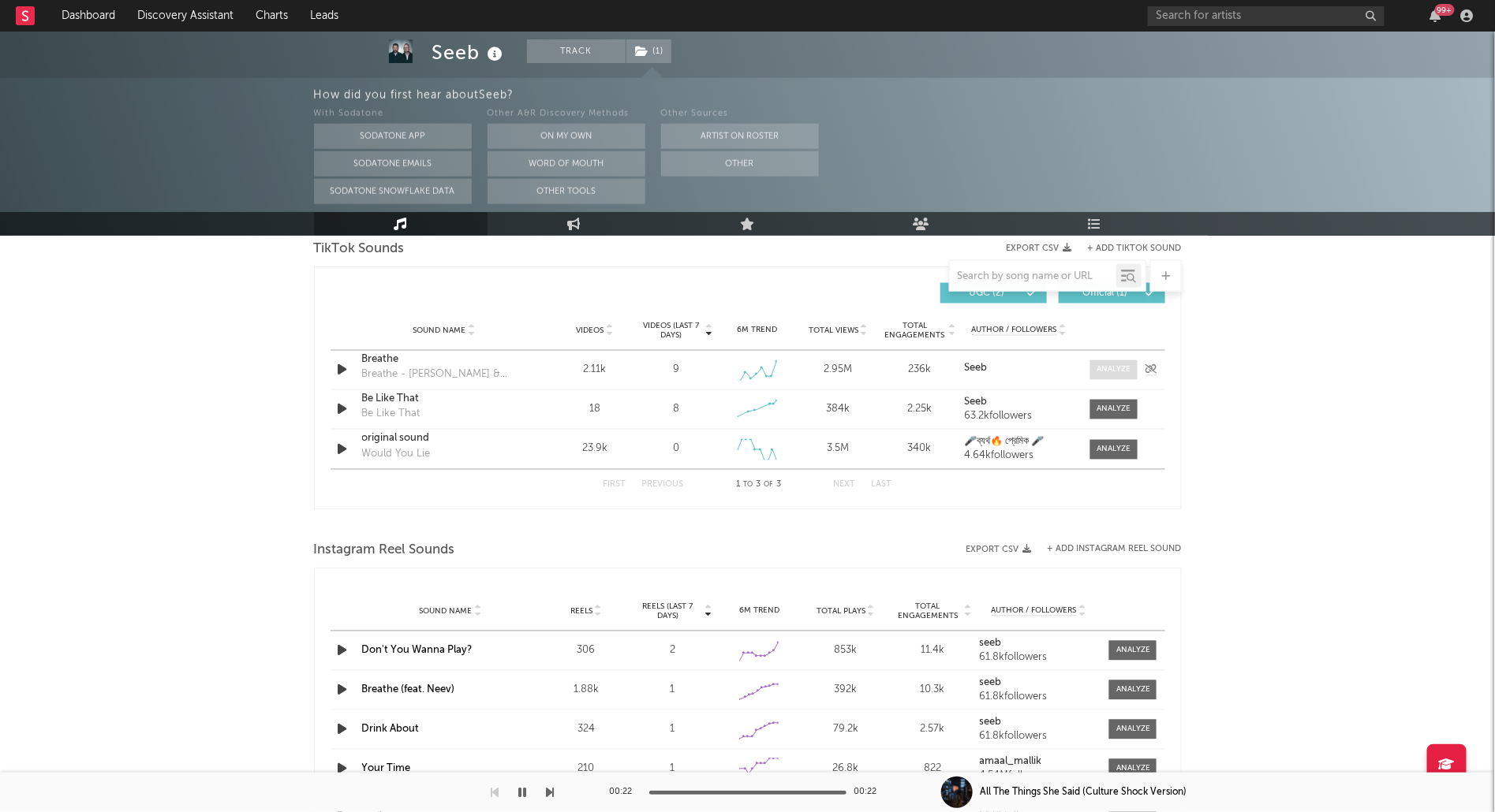
click at [1105, 373] on div at bounding box center [1113, 371] width 34 height 12
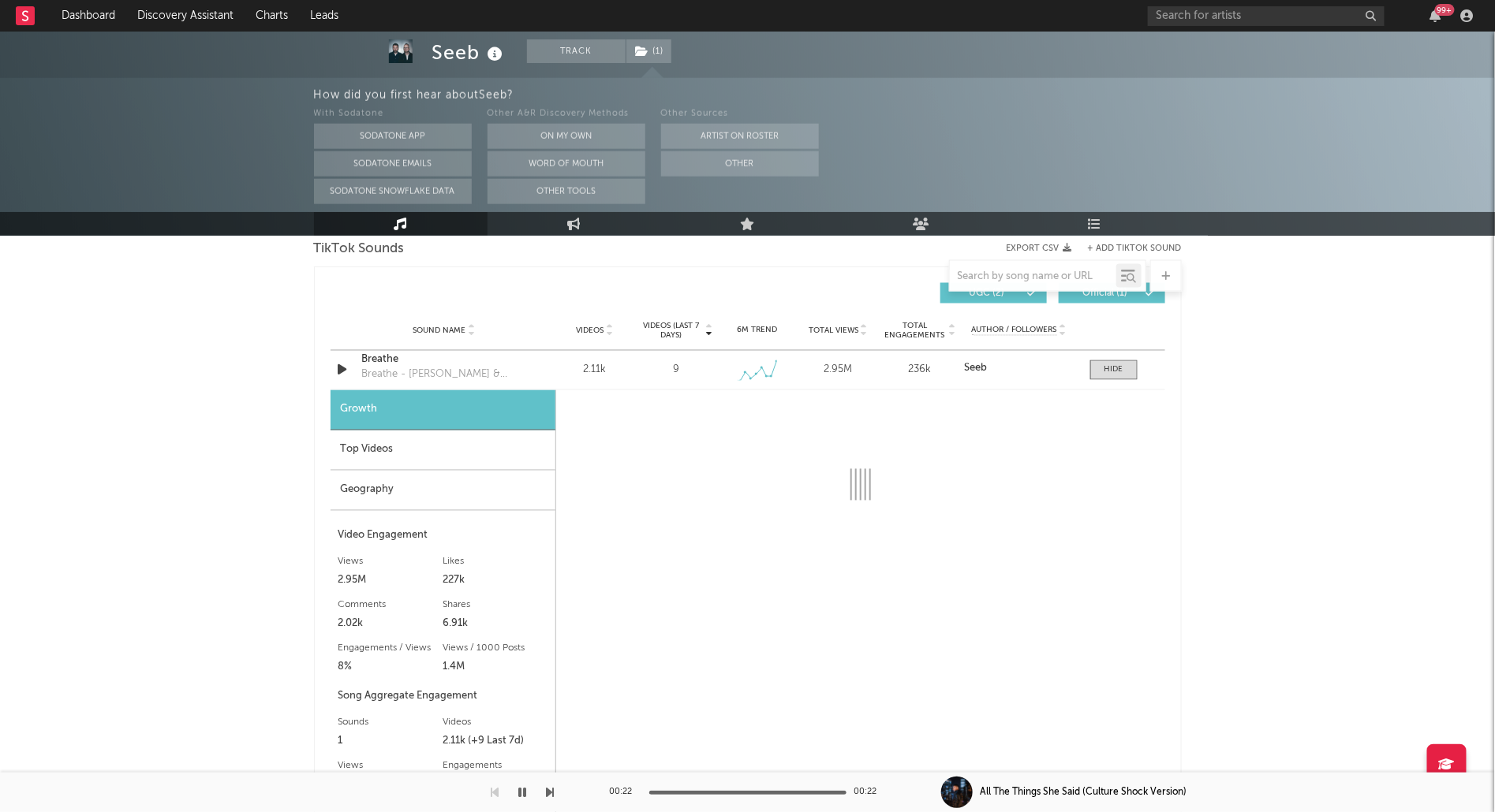
click at [396, 444] on div "Top Videos" at bounding box center [444, 450] width 225 height 40
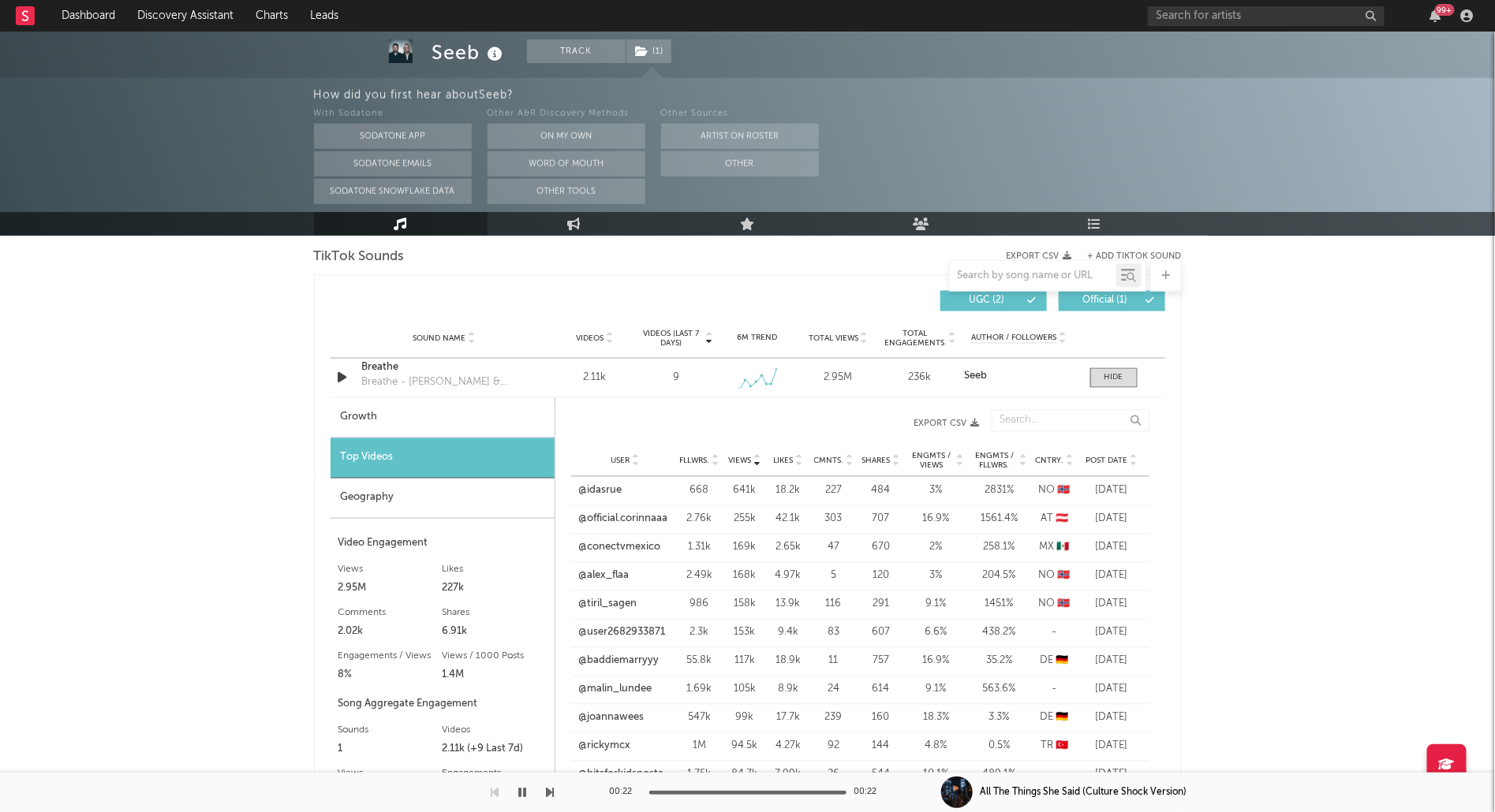
scroll to position [1074, 0]
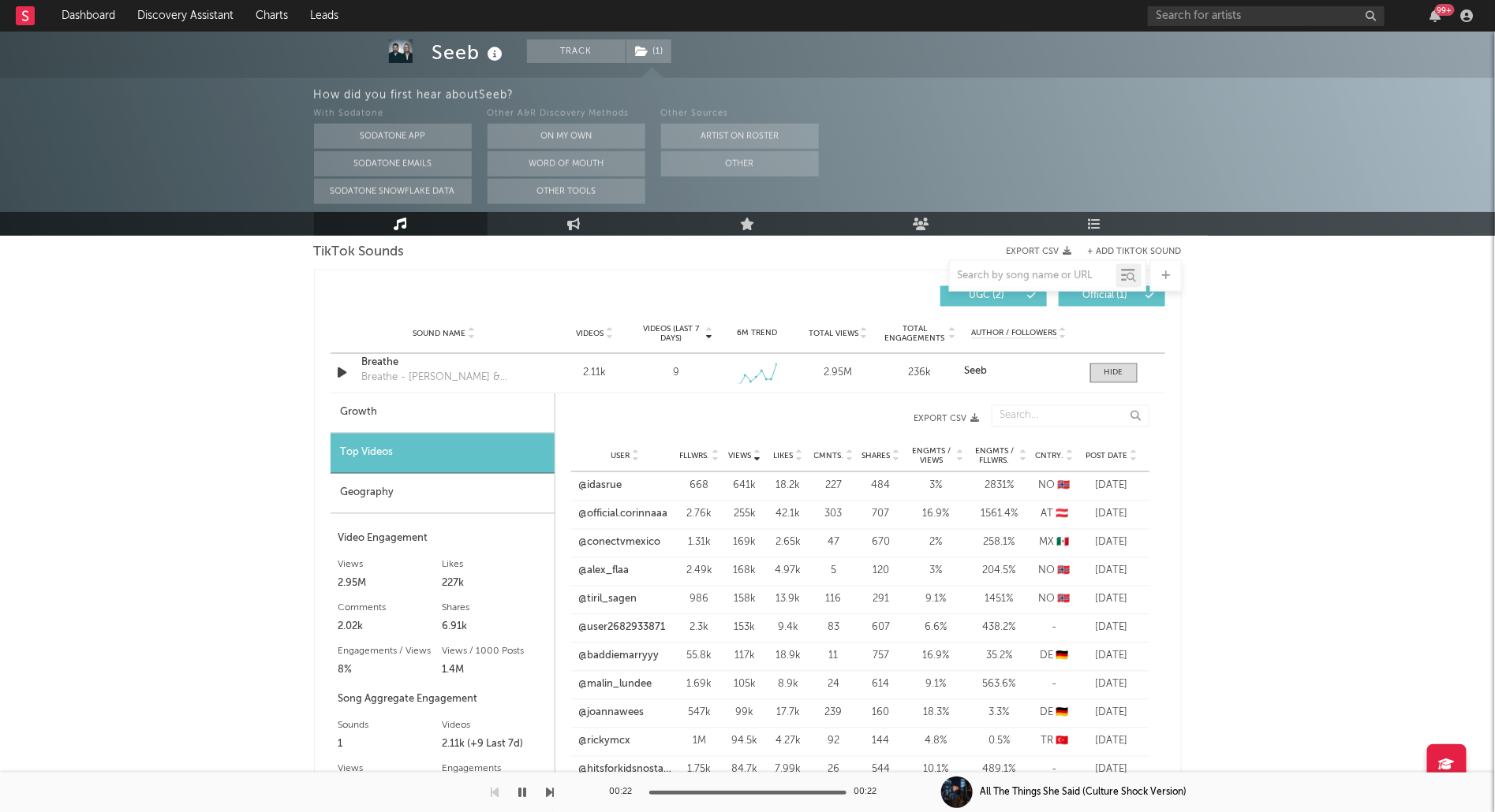
click at [423, 399] on div "Growth" at bounding box center [443, 413] width 224 height 40
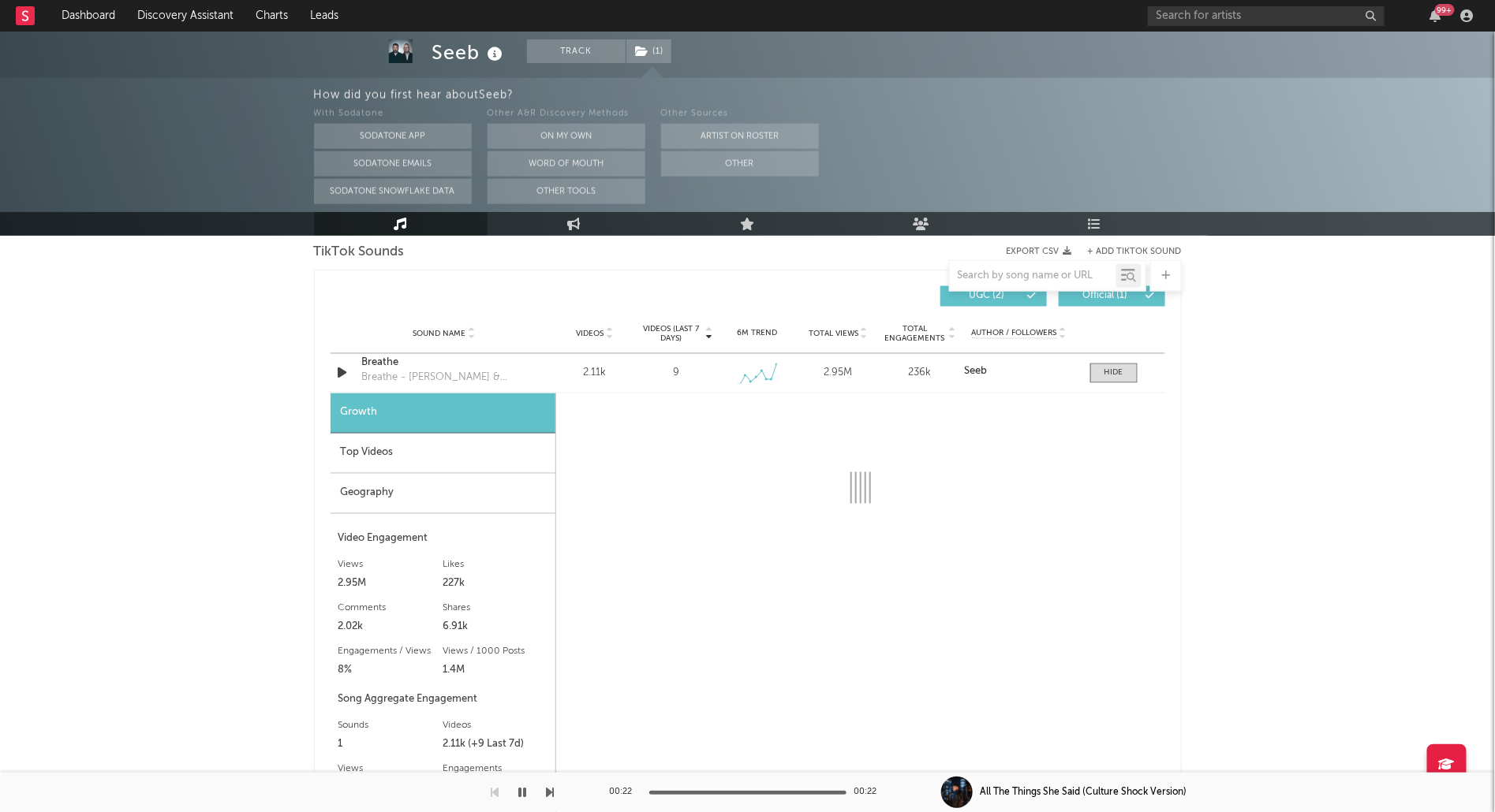
select select "6m"
